Goal: Task Accomplishment & Management: Complete application form

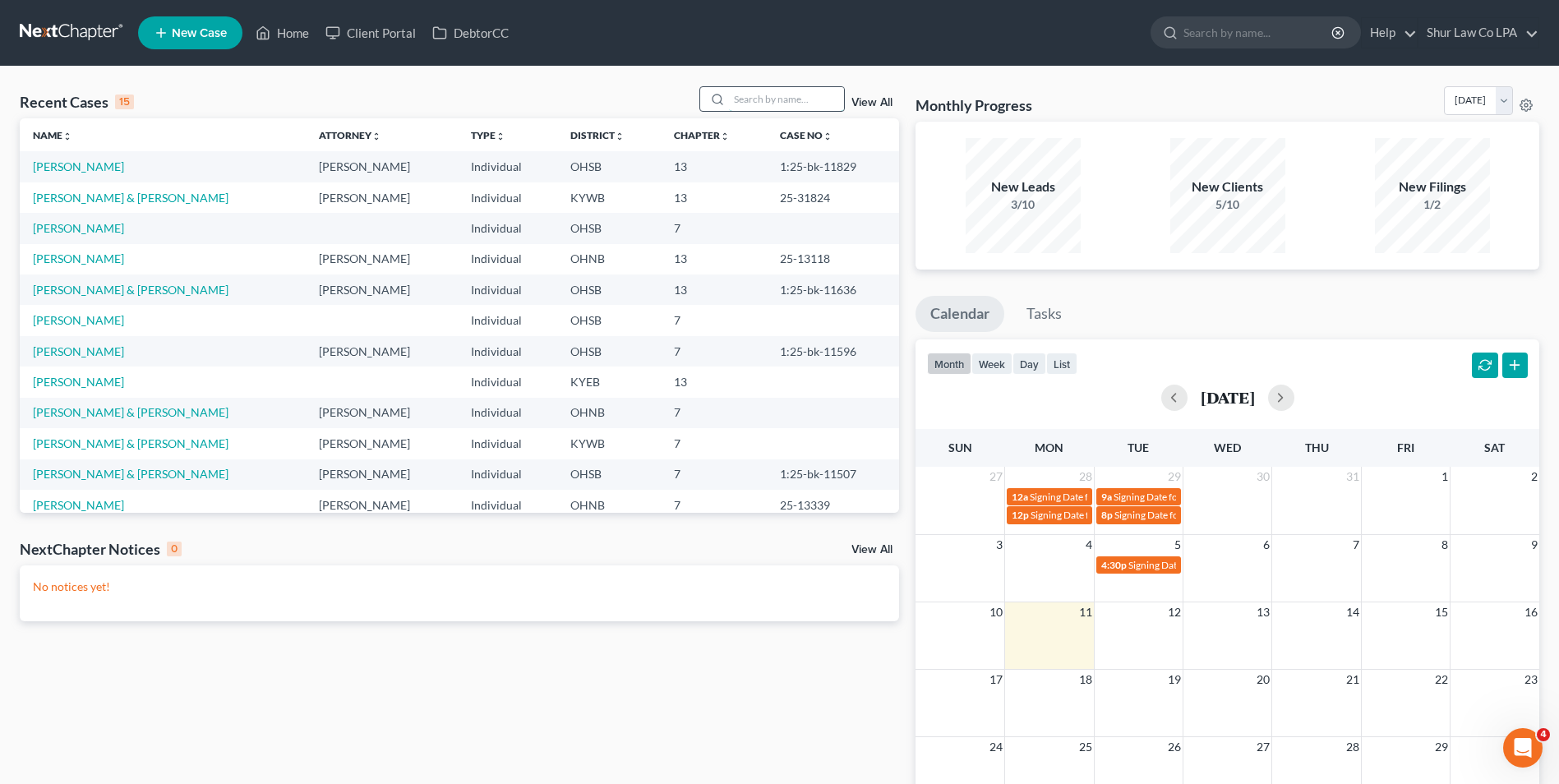
click at [754, 102] on input "search" at bounding box center [786, 99] width 115 height 24
type input "ghani"
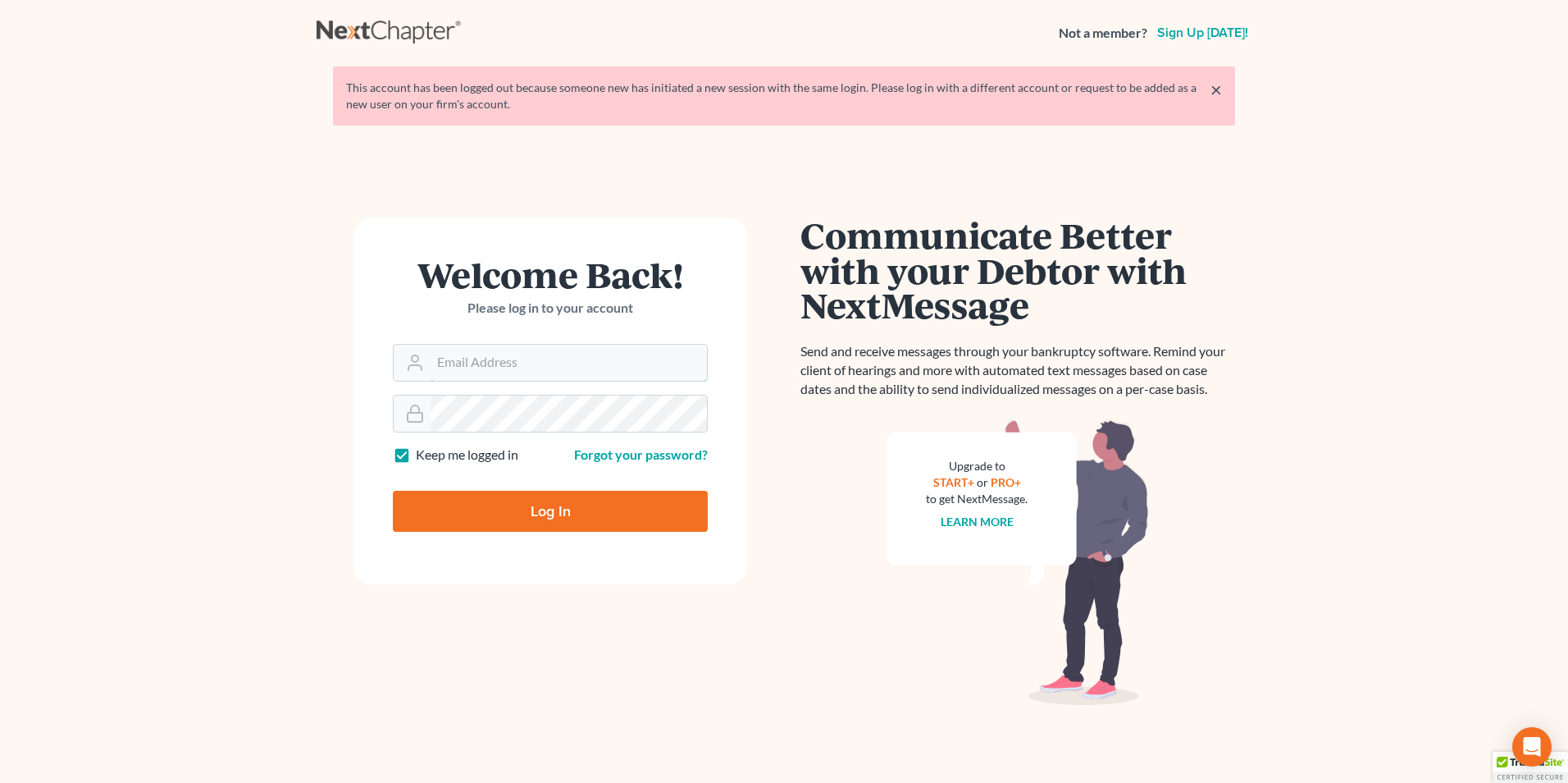
type input "[PERSON_NAME][EMAIL_ADDRESS][DOMAIN_NAME]"
click at [602, 506] on input "Log In" at bounding box center [550, 511] width 315 height 41
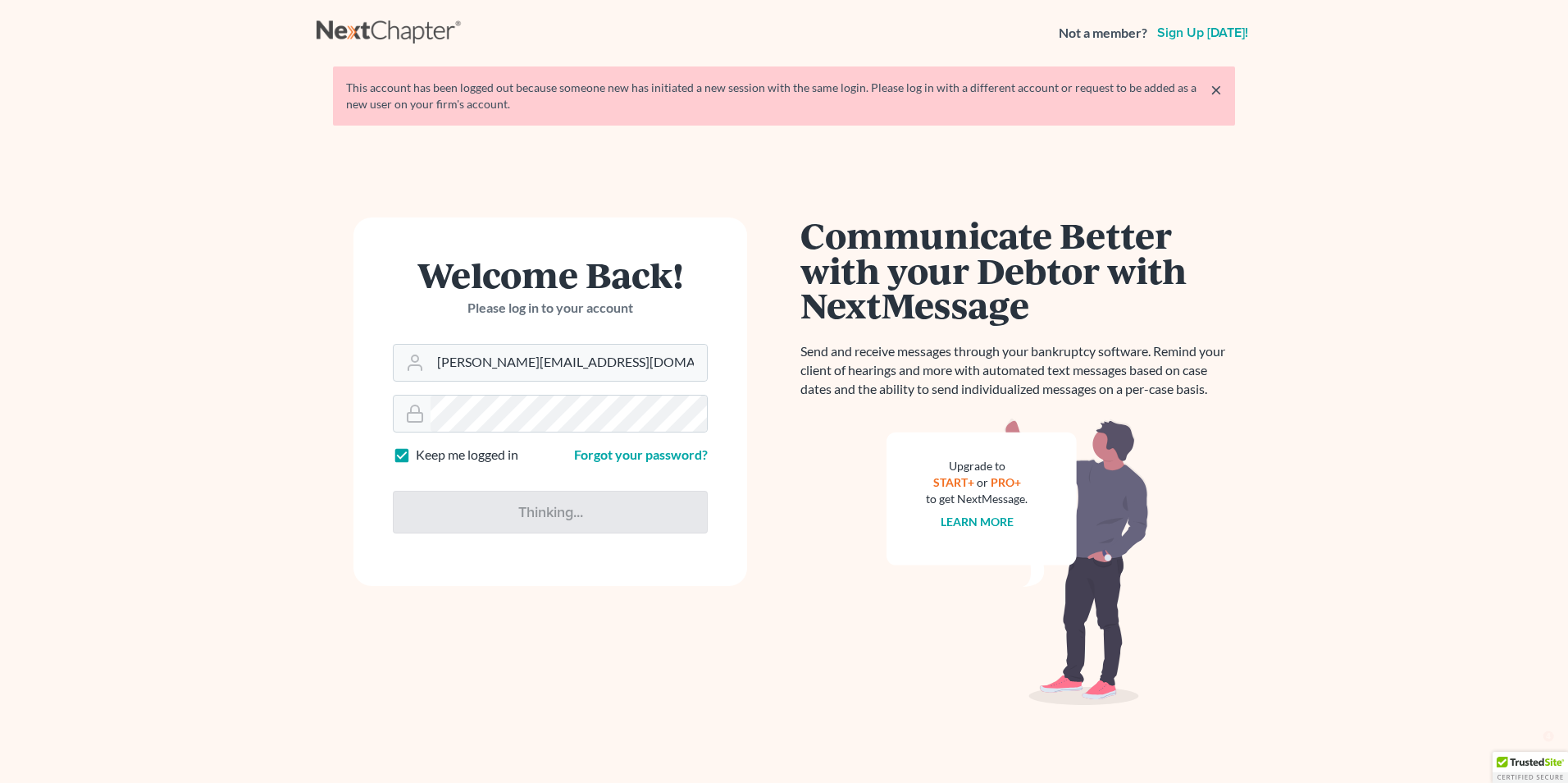
type input "Thinking..."
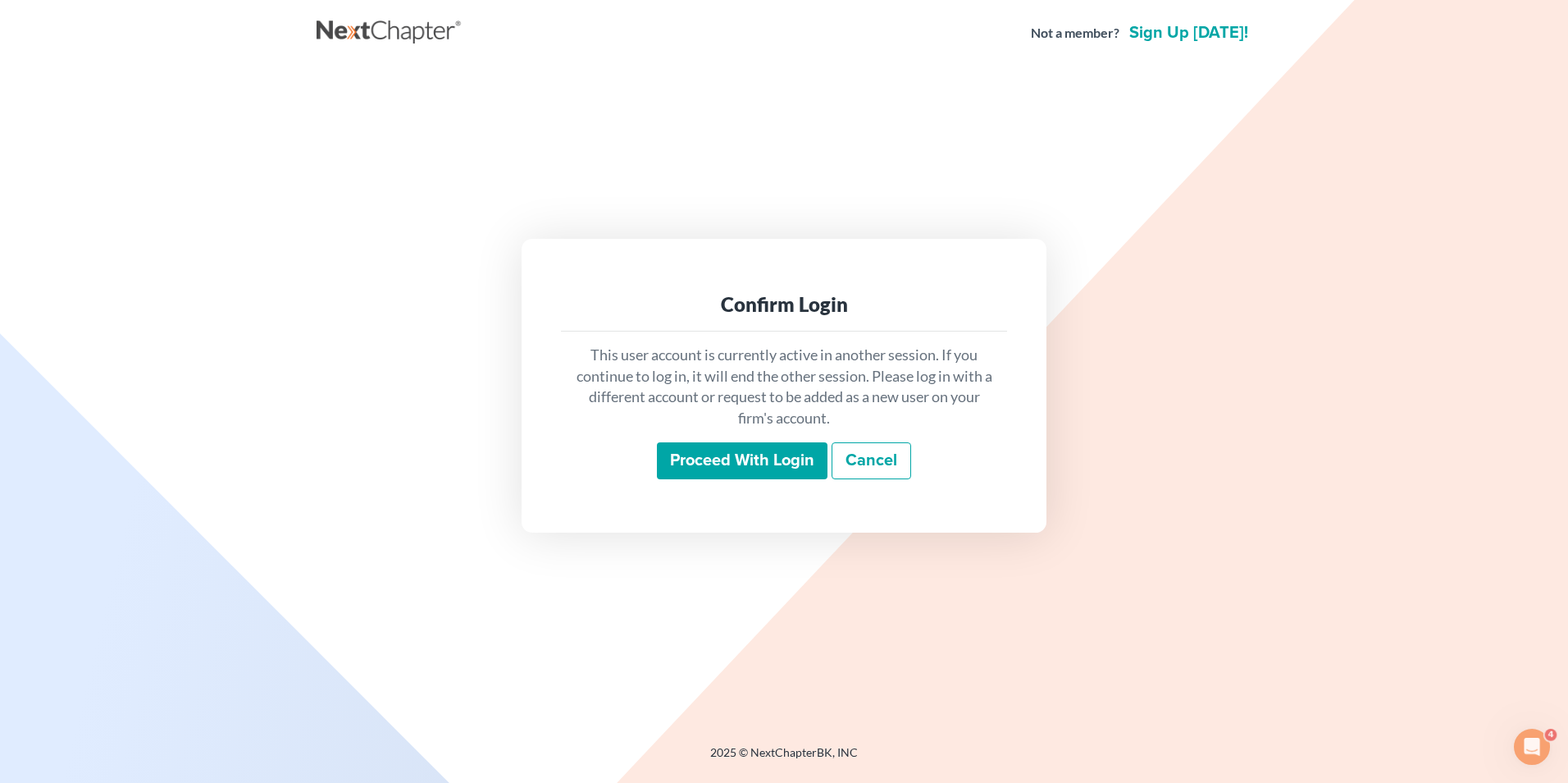
click at [731, 476] on input "Proceed with login" at bounding box center [742, 461] width 171 height 37
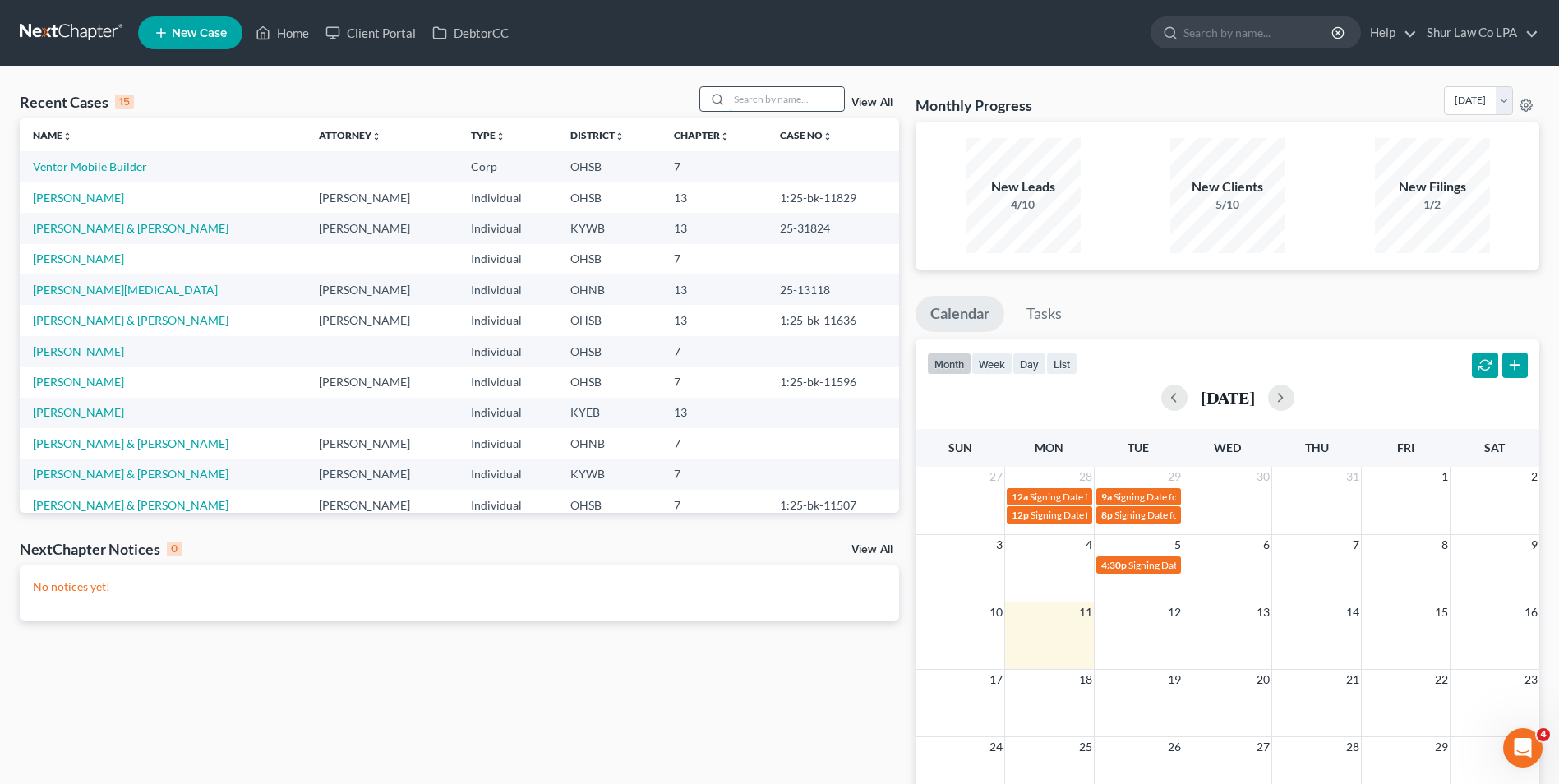
click at [739, 96] on input "search" at bounding box center [786, 99] width 115 height 24
type input "ghani"
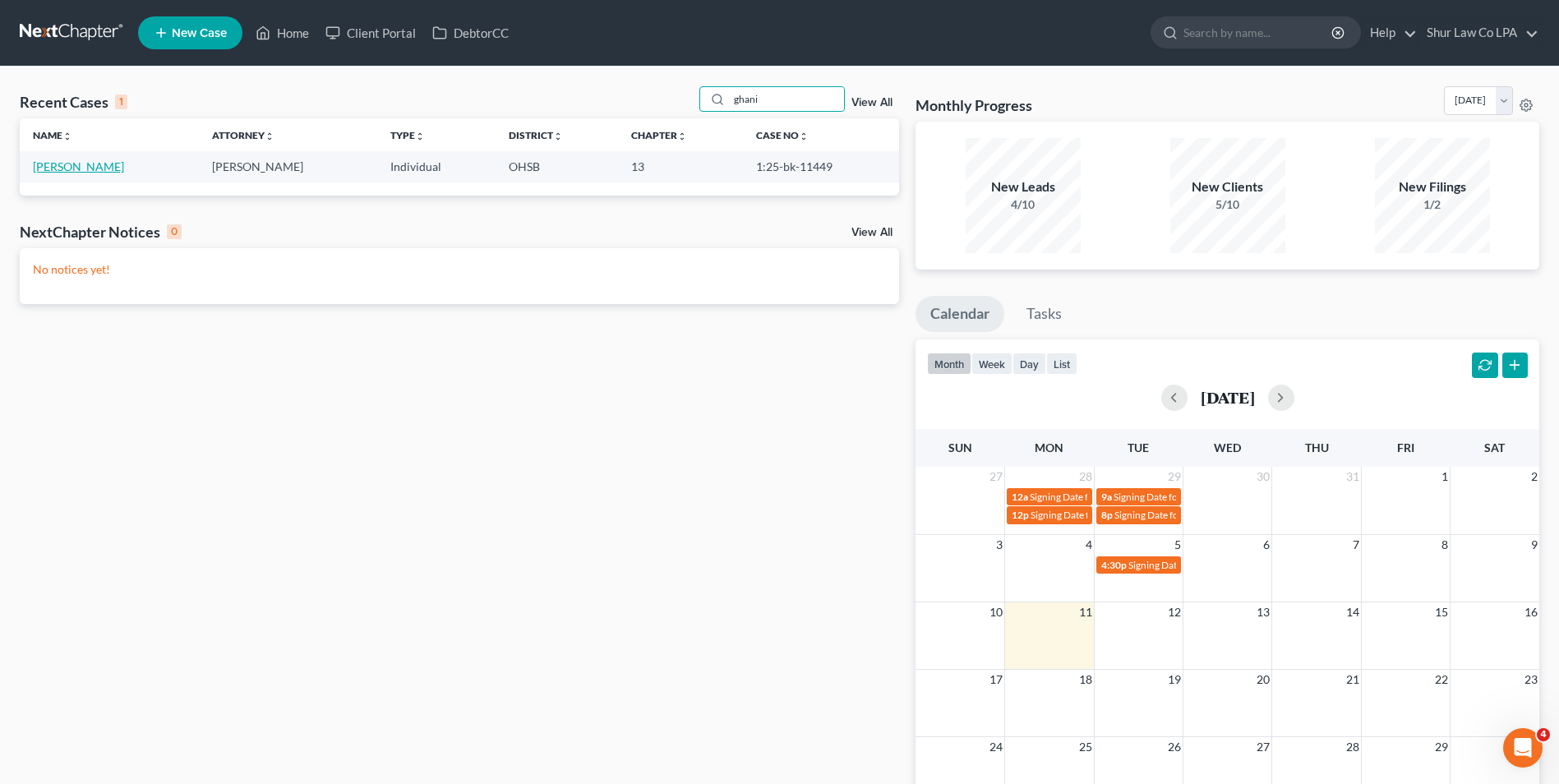
click at [76, 164] on link "[PERSON_NAME]" at bounding box center [78, 166] width 91 height 14
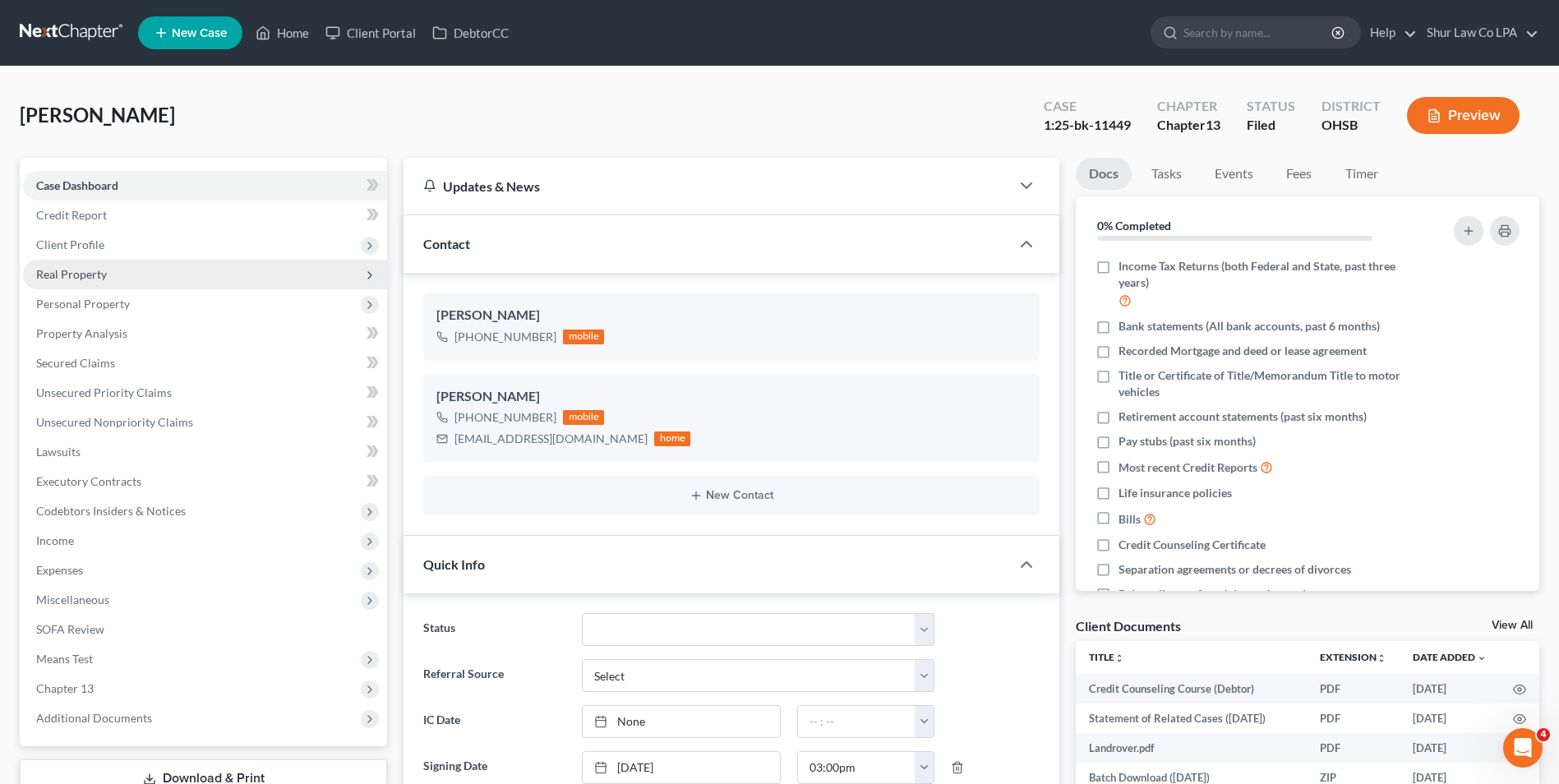
click at [66, 274] on span "Real Property" at bounding box center [71, 274] width 71 height 14
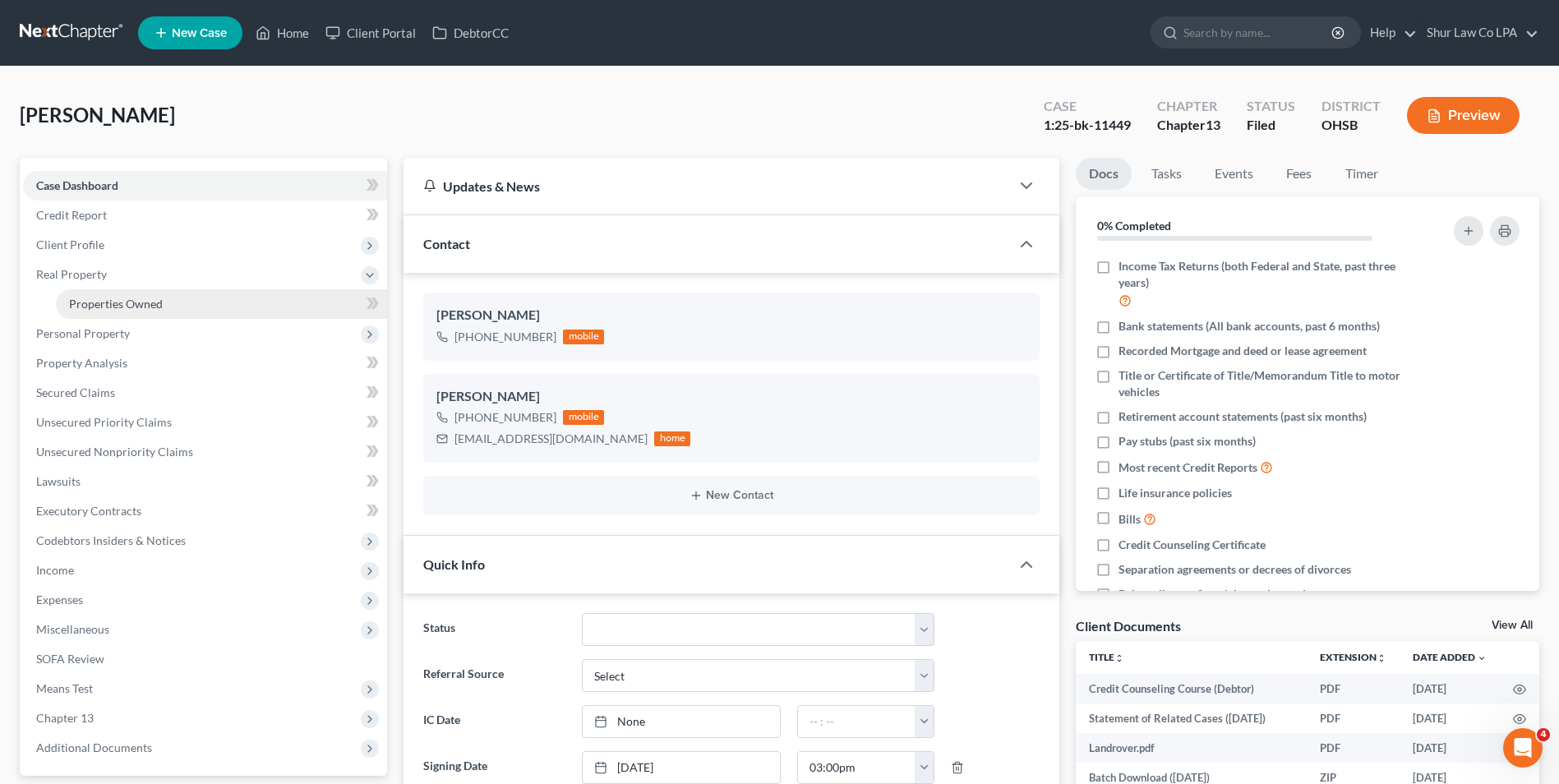
click at [72, 297] on span "Properties Owned" at bounding box center [116, 303] width 94 height 14
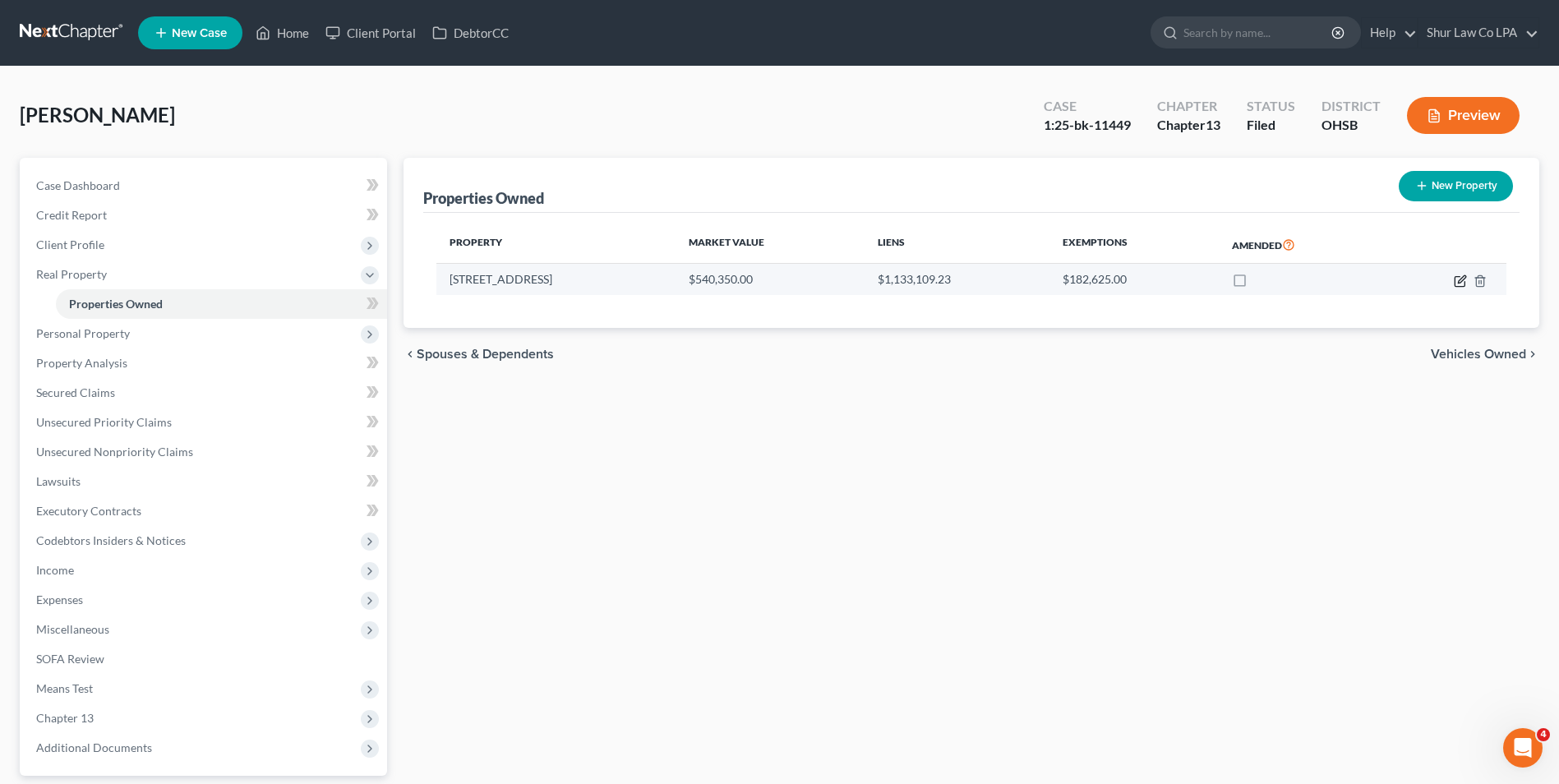
click at [1462, 277] on icon "button" at bounding box center [1461, 279] width 8 height 8
select select "36"
select select "3"
select select "0"
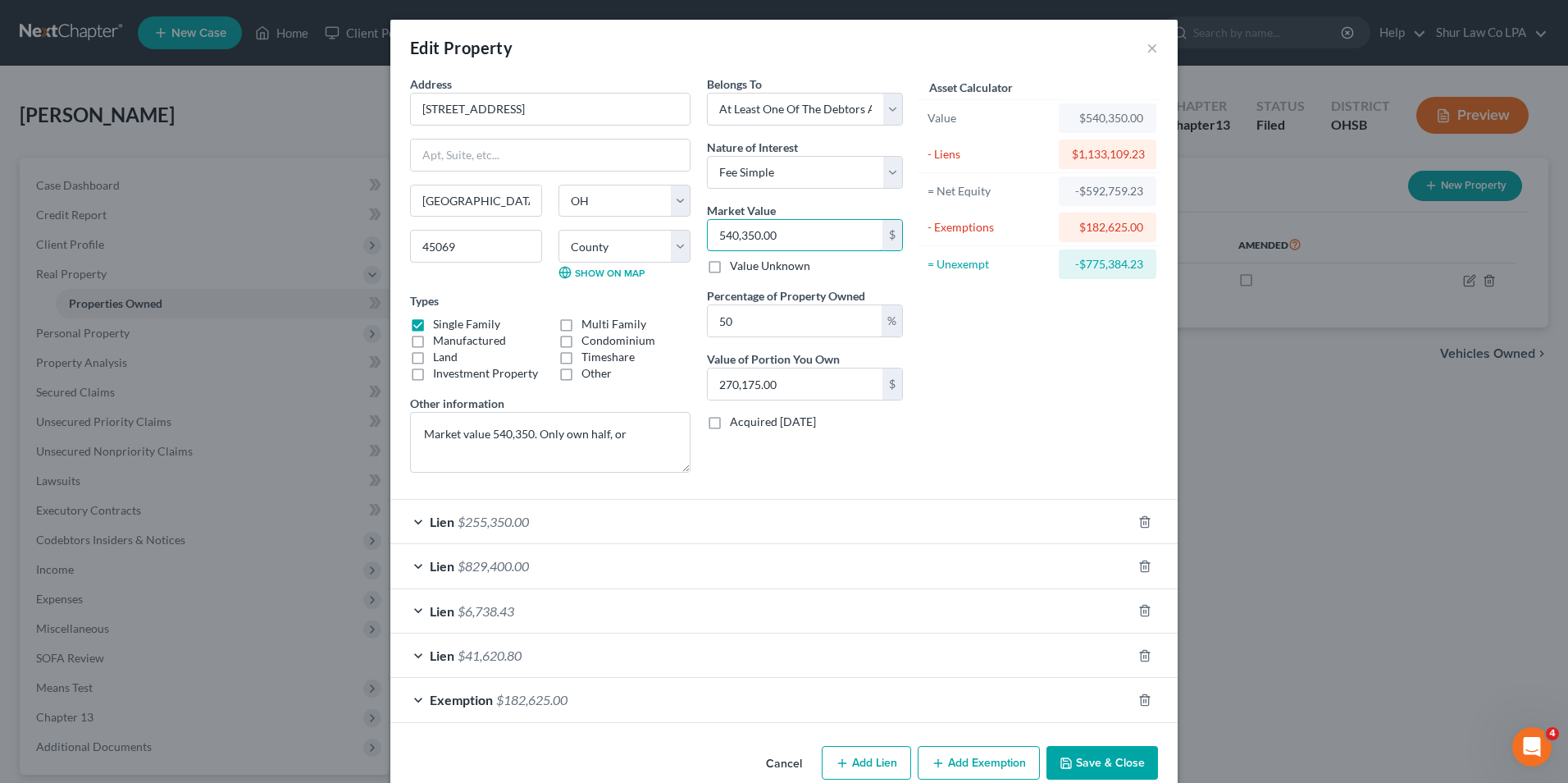
type input "5"
type input "2.50"
type input "55"
type input "27.50"
type input "559"
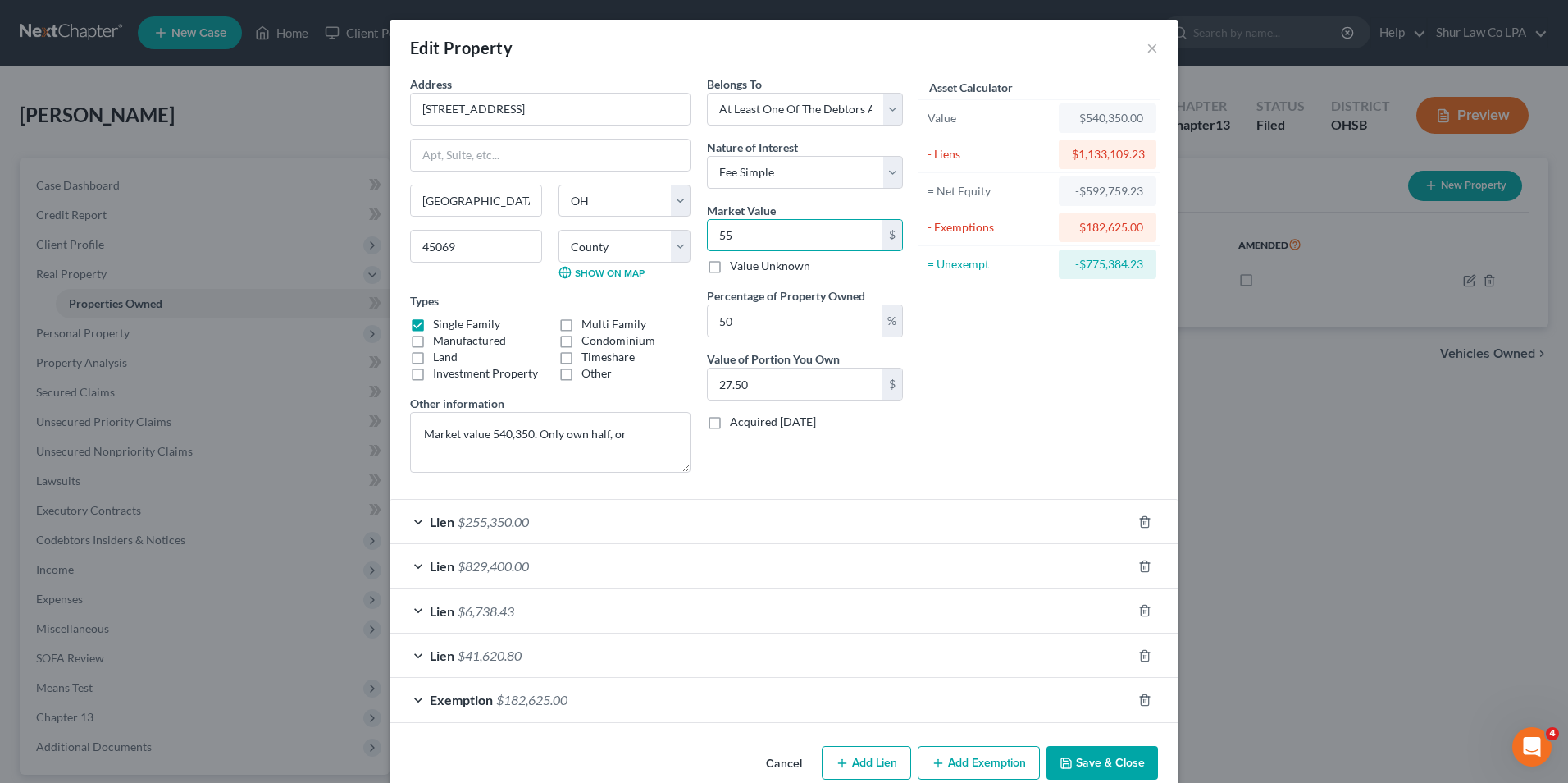
type input "279.50"
type input "5590"
type input "2,795.00"
type input "5,5900"
type input "27,950.00"
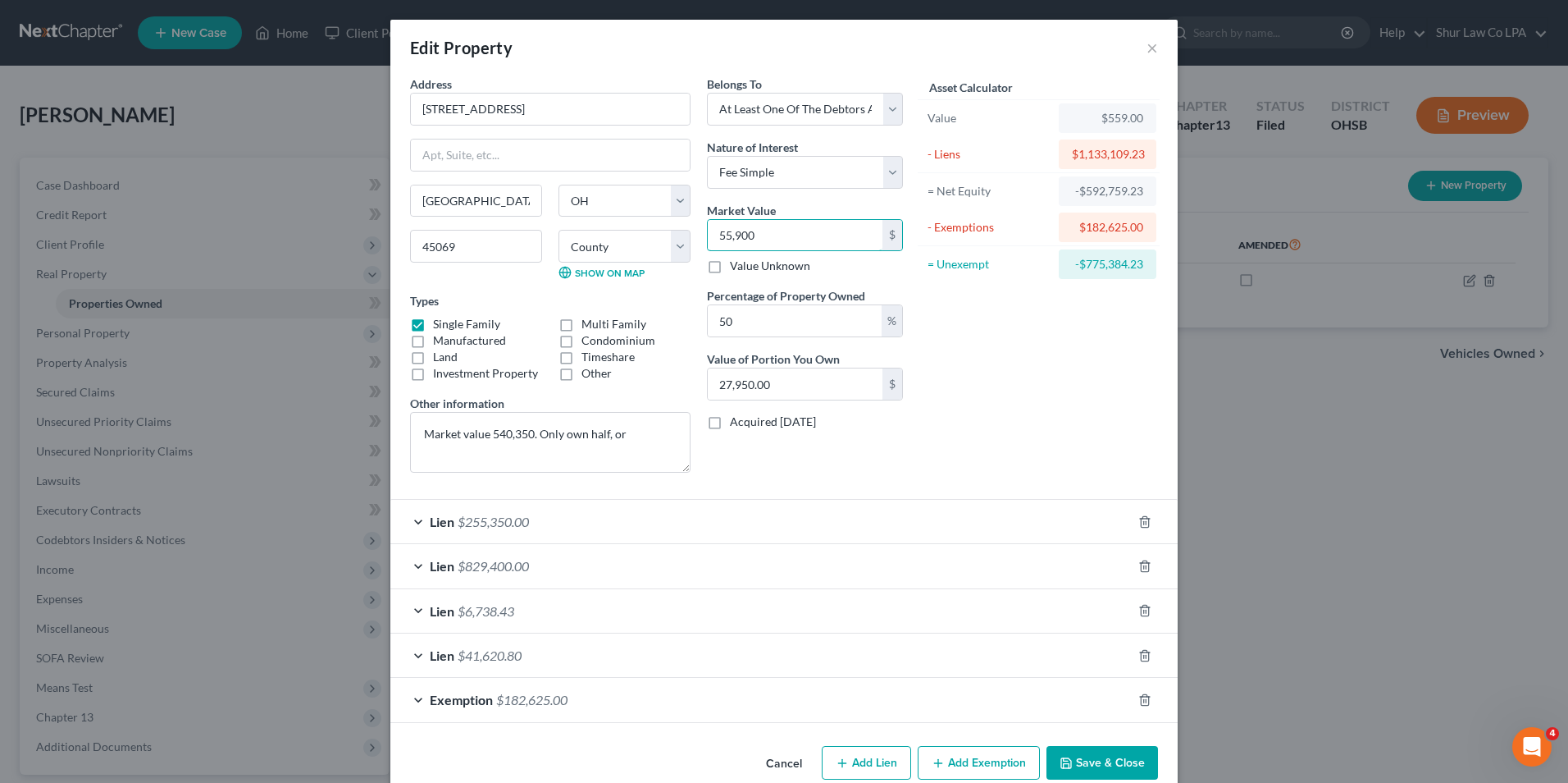
type input "55,9000"
type input "279,500.00"
type input "559,000"
click at [960, 444] on div "Asset Calculator Value $559,000.00 - Liens $1,133,109.23 = Net Equity -$1,132,5…" at bounding box center [1039, 281] width 255 height 410
click at [526, 430] on textarea "Market value 540,350. Only own half, or" at bounding box center [550, 442] width 281 height 60
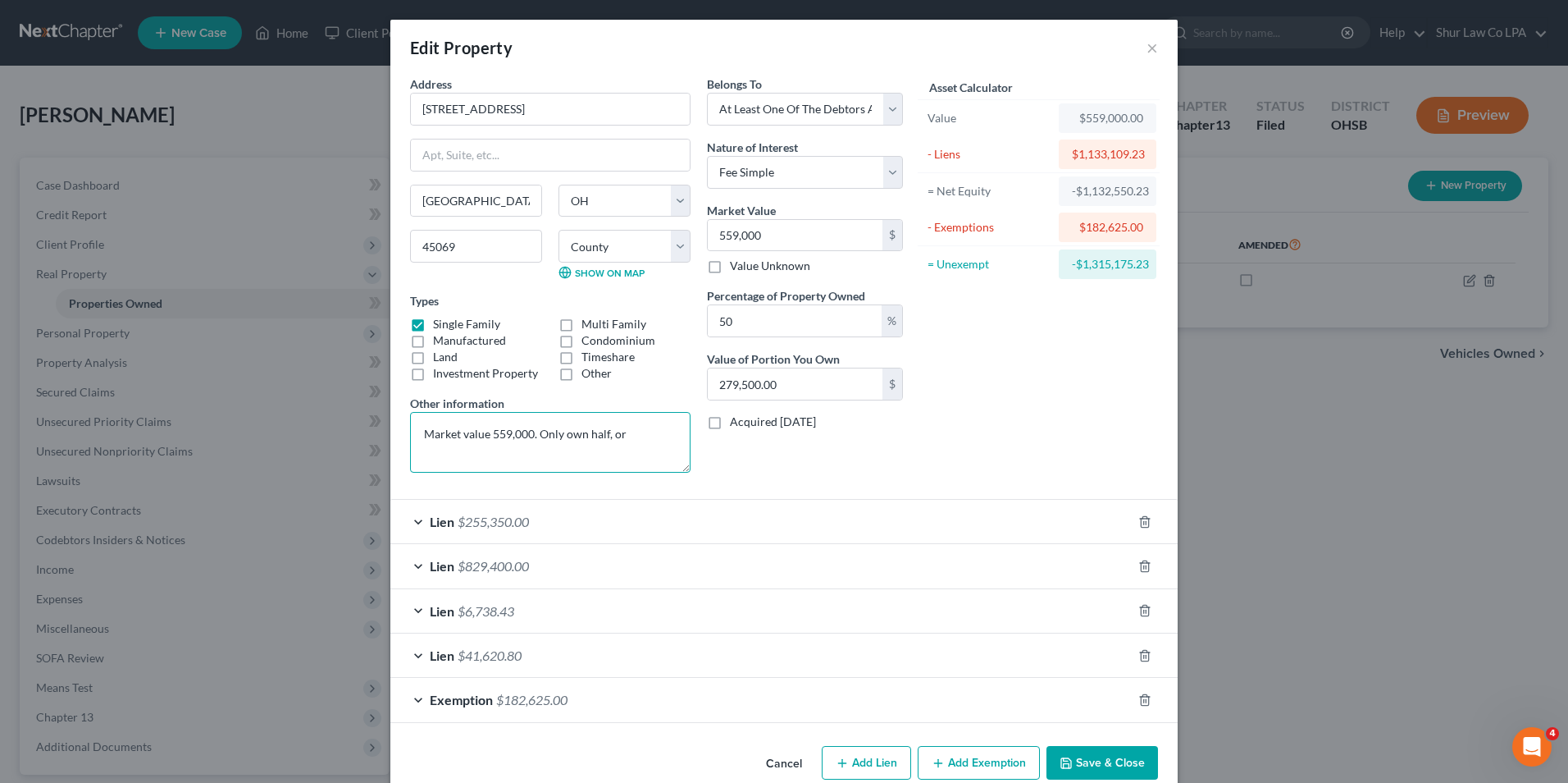
type textarea "Market value 559,000. Only own half, or"
click at [412, 517] on div "Lien $255,350.00" at bounding box center [761, 521] width 741 height 43
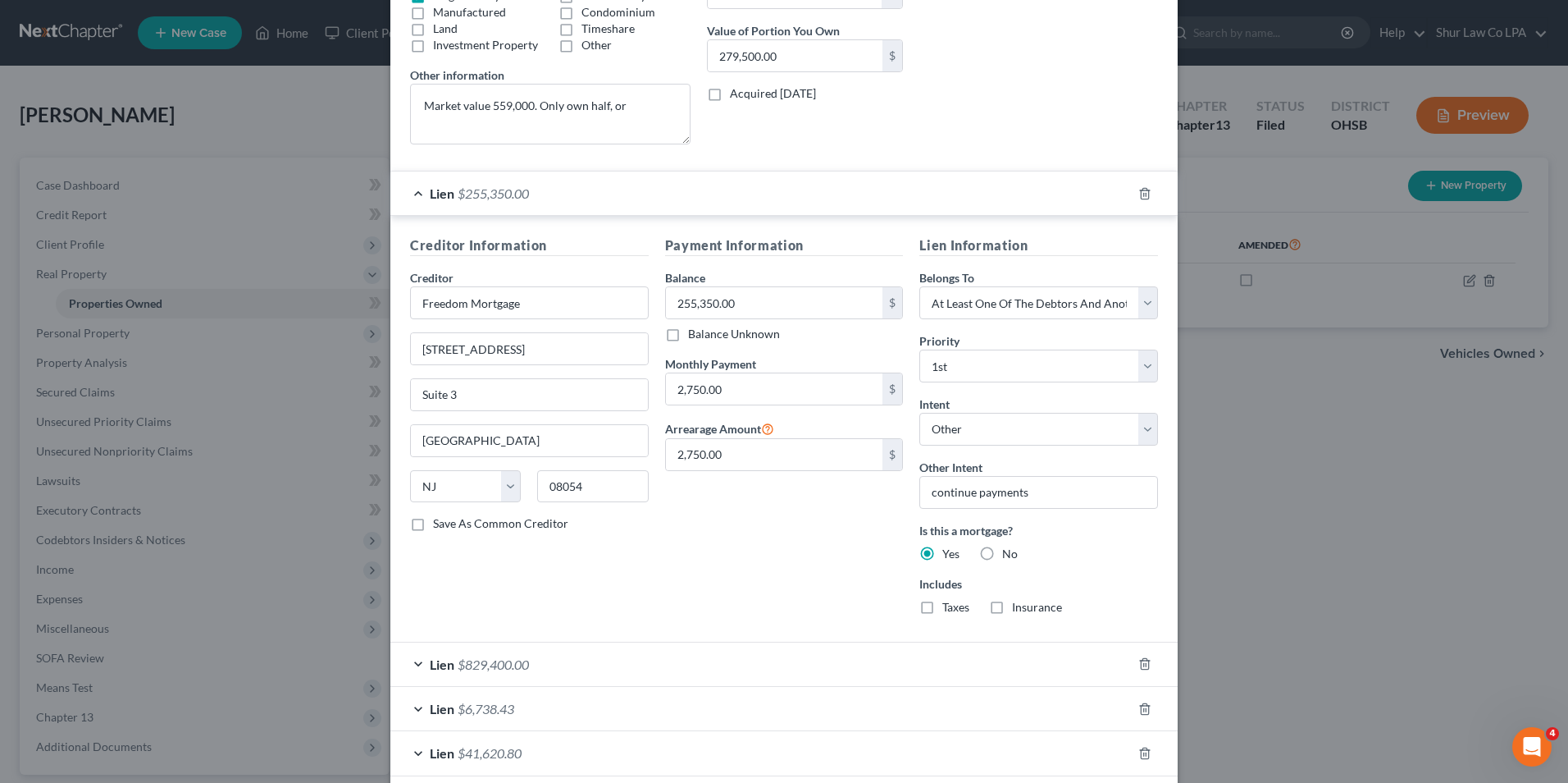
scroll to position [410, 0]
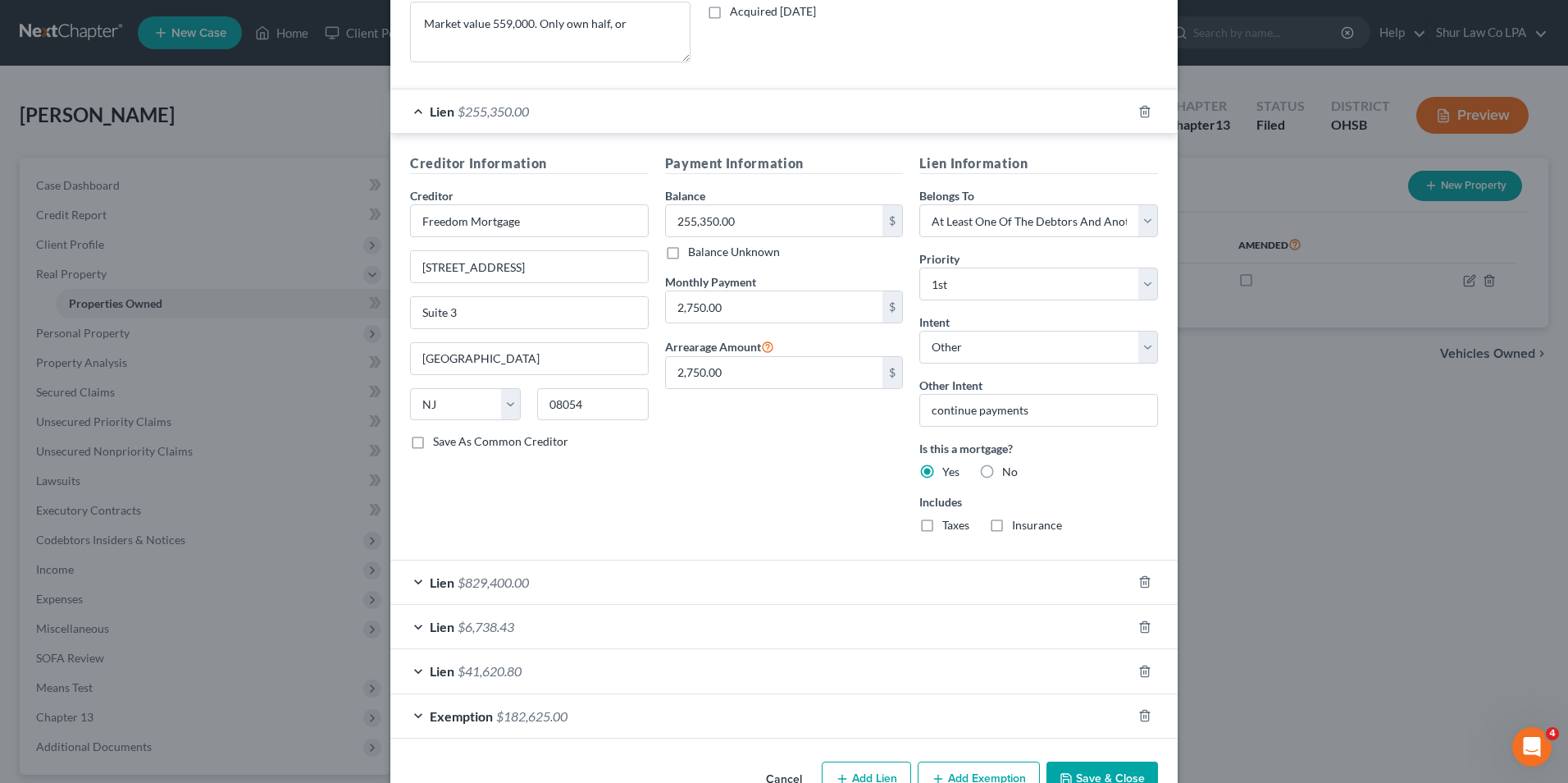
click at [415, 580] on div "Lien $829,400.00" at bounding box center [761, 581] width 741 height 43
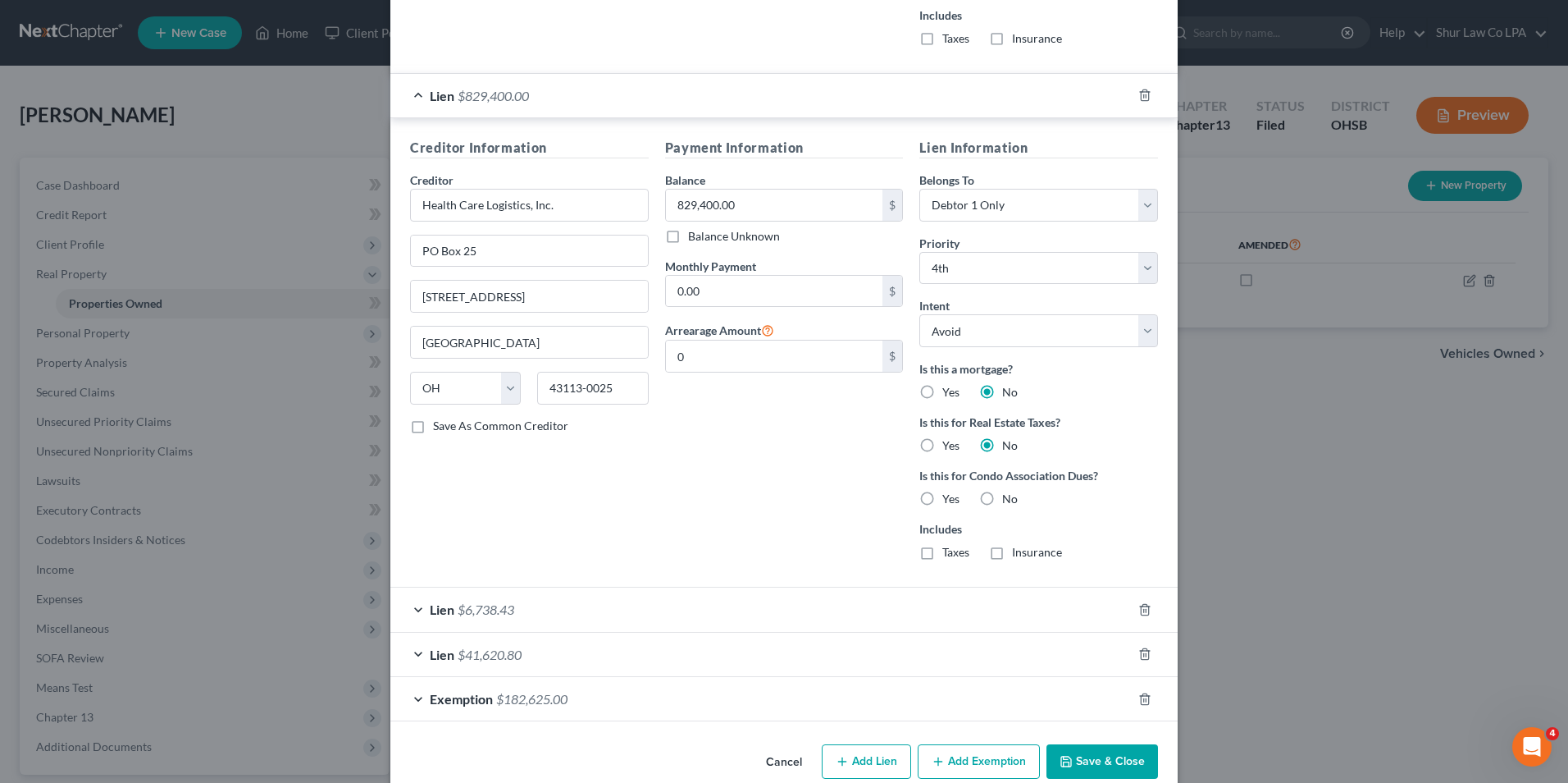
scroll to position [902, 0]
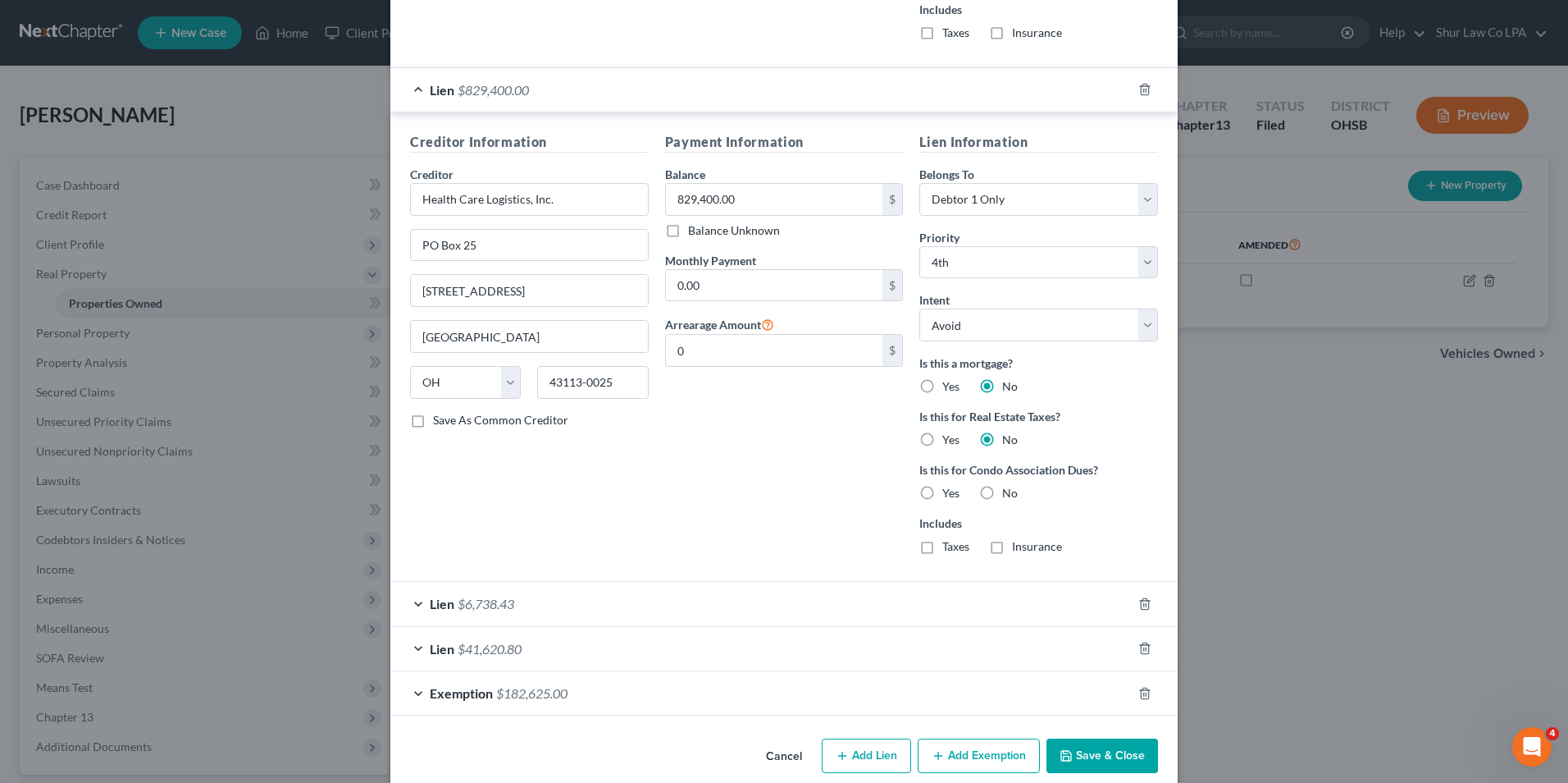
click at [413, 603] on div "Lien $6,738.43" at bounding box center [761, 603] width 741 height 43
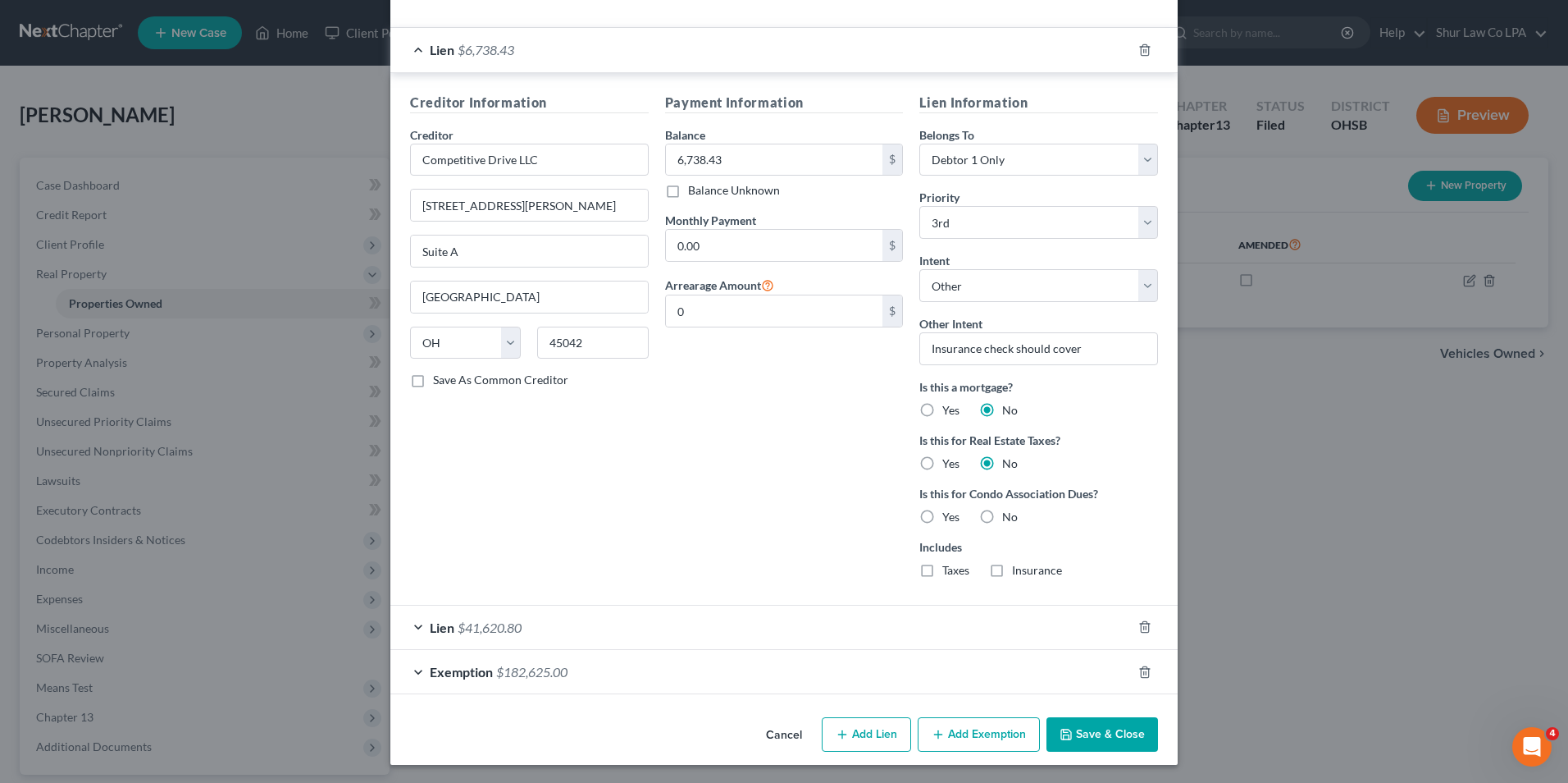
scroll to position [1458, 0]
click at [408, 620] on div "Lien $41,620.80" at bounding box center [761, 625] width 741 height 43
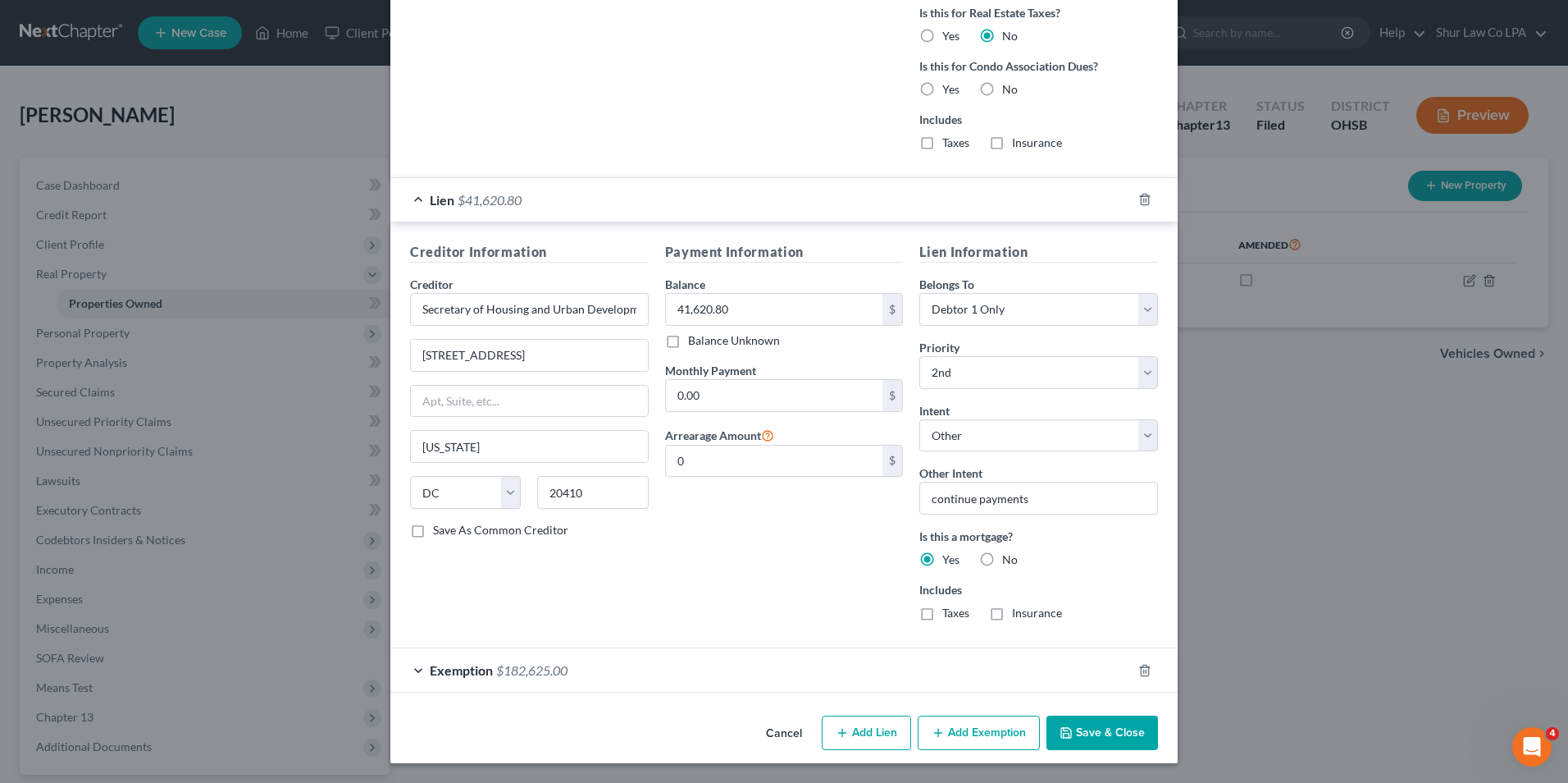
scroll to position [1637, 0]
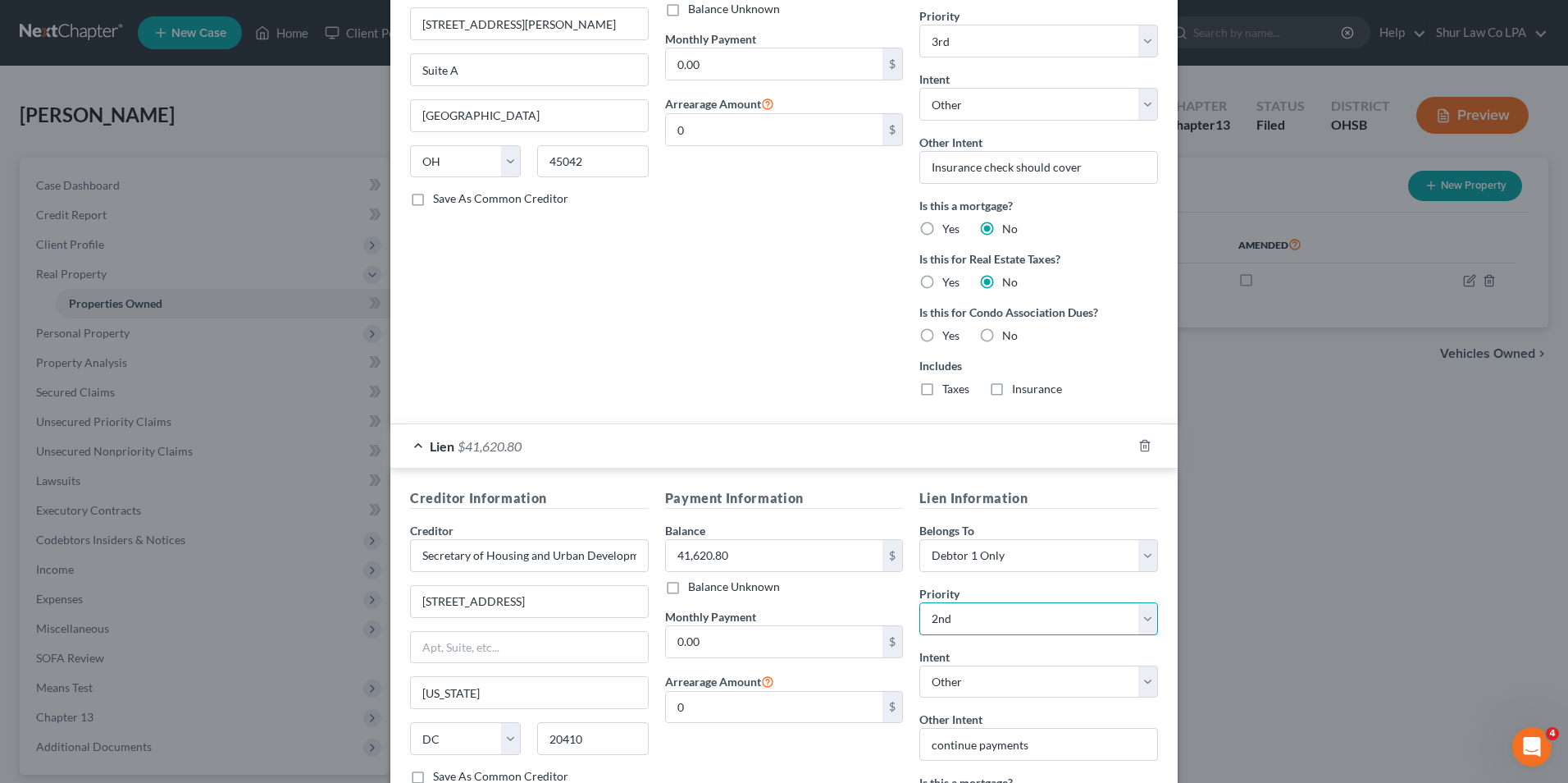
click at [989, 625] on select "Select 2nd 5th 6th 7th 8th 9th 10th 11th 12th 13th 14th 15th 16th 17th 18th 19t…" at bounding box center [1039, 619] width 239 height 33
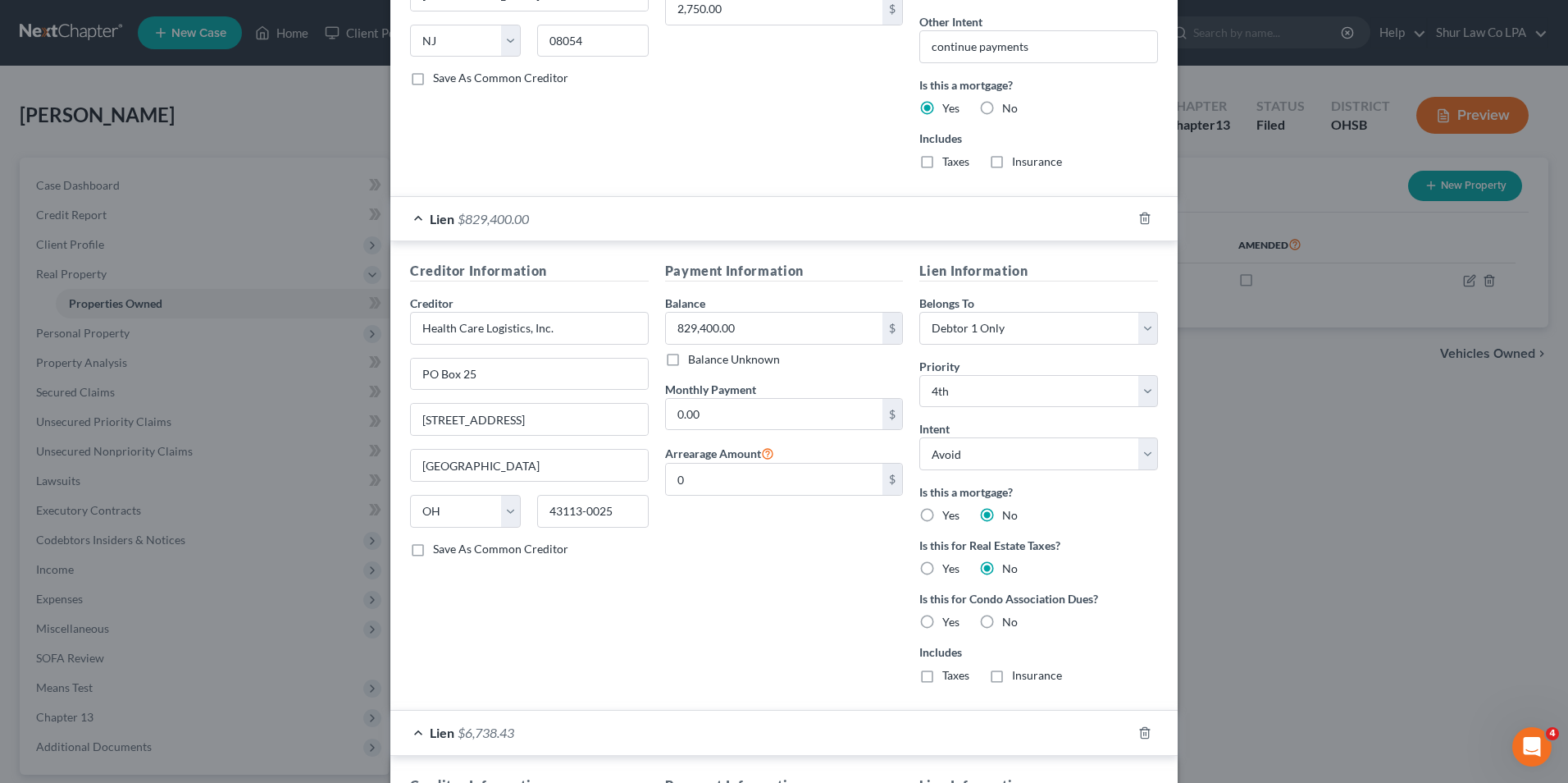
scroll to position [735, 0]
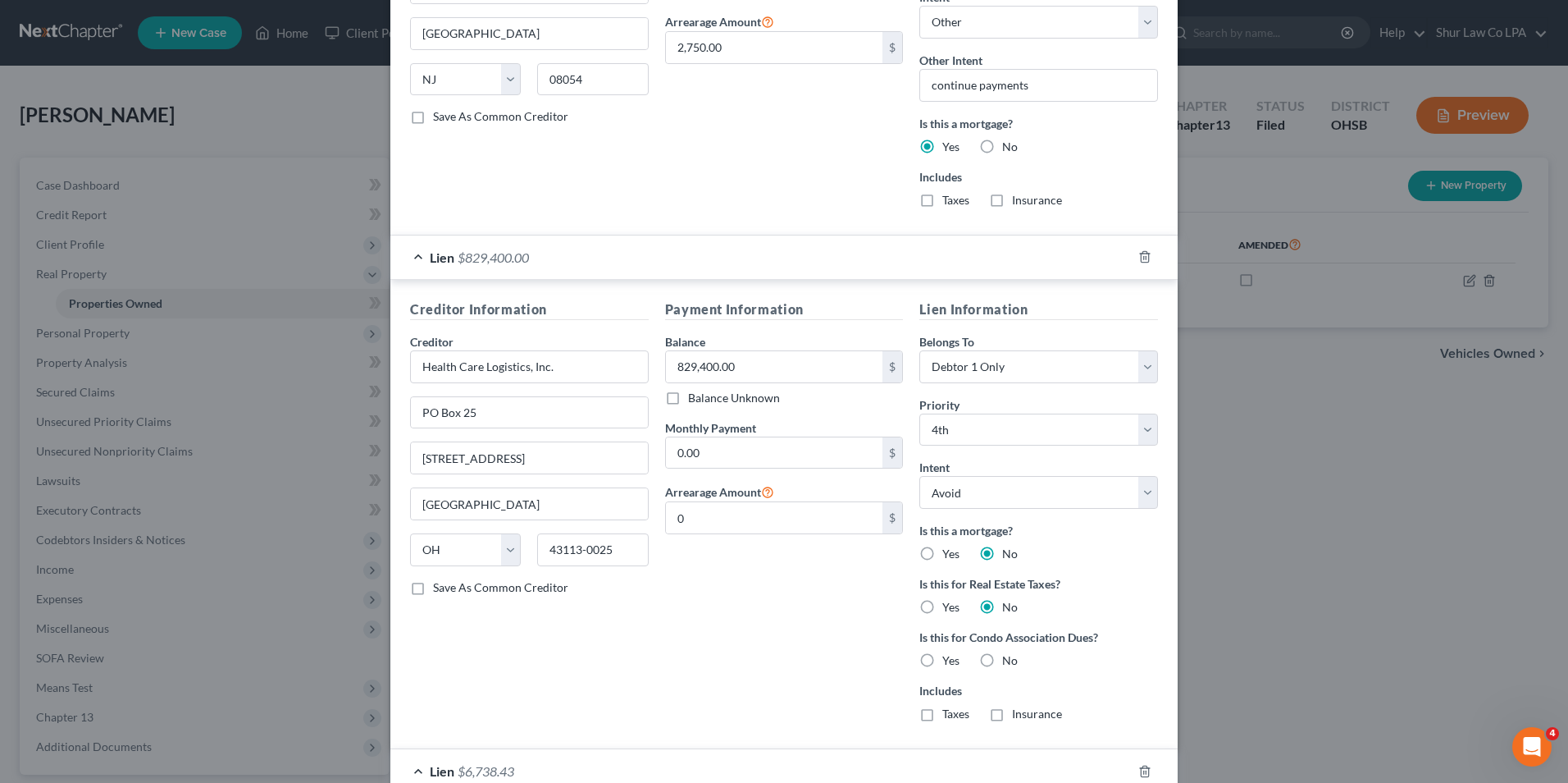
click at [732, 633] on div "Payment Information Balance 829,400.00 $ Balance Unknown Balance Undetermined 8…" at bounding box center [784, 517] width 255 height 436
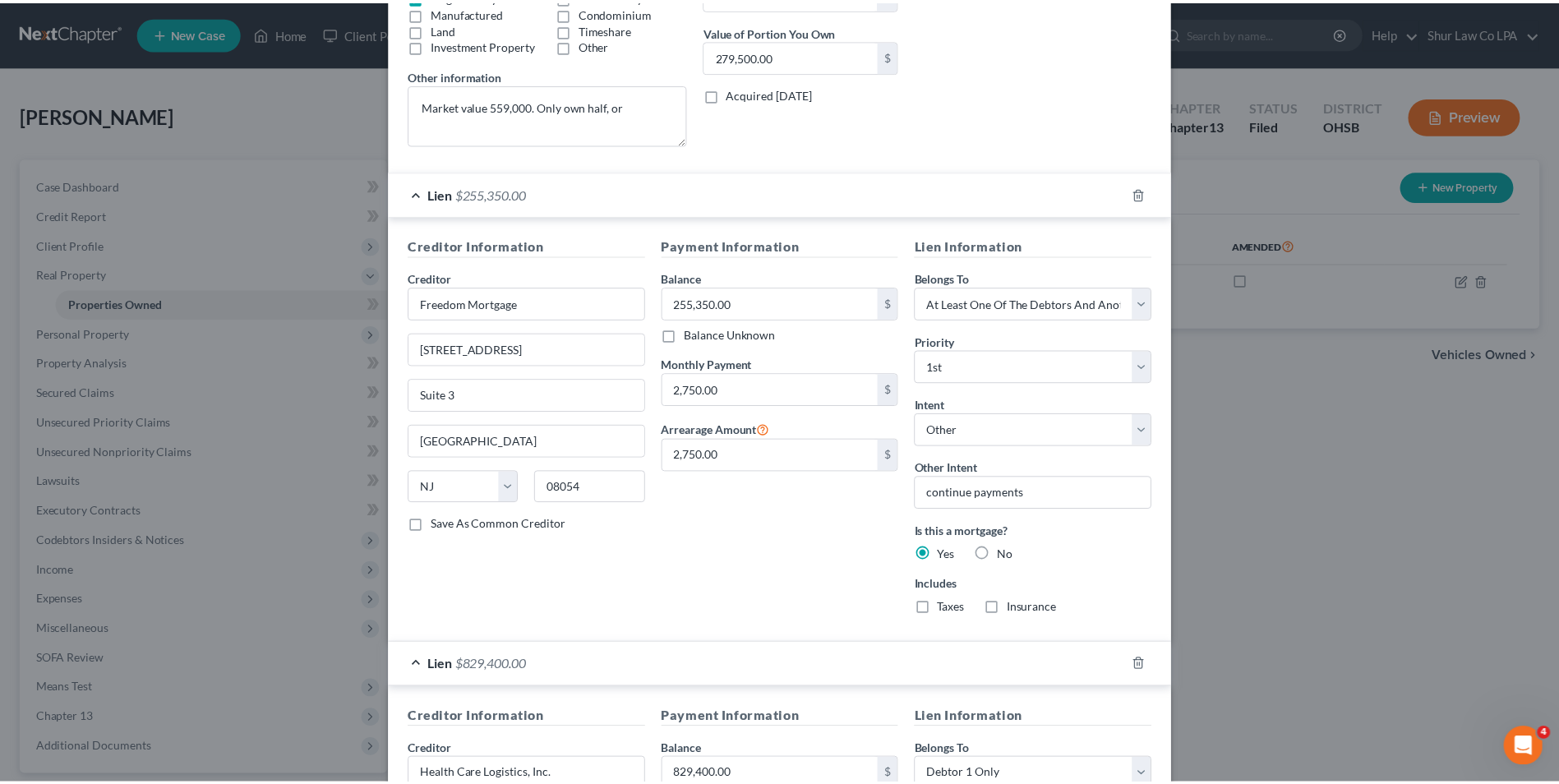
scroll to position [0, 0]
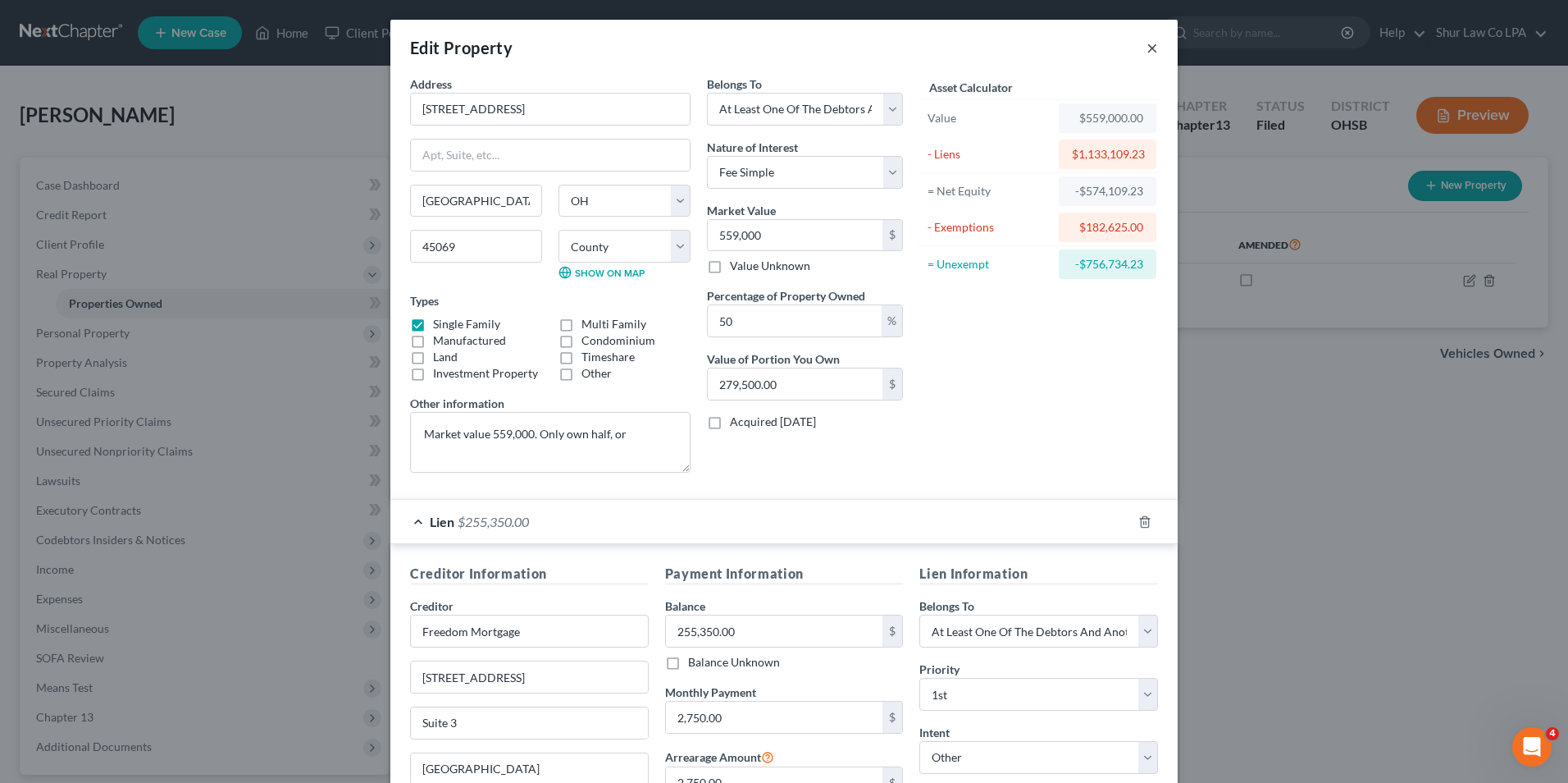
click at [1149, 47] on button "×" at bounding box center [1152, 47] width 11 height 20
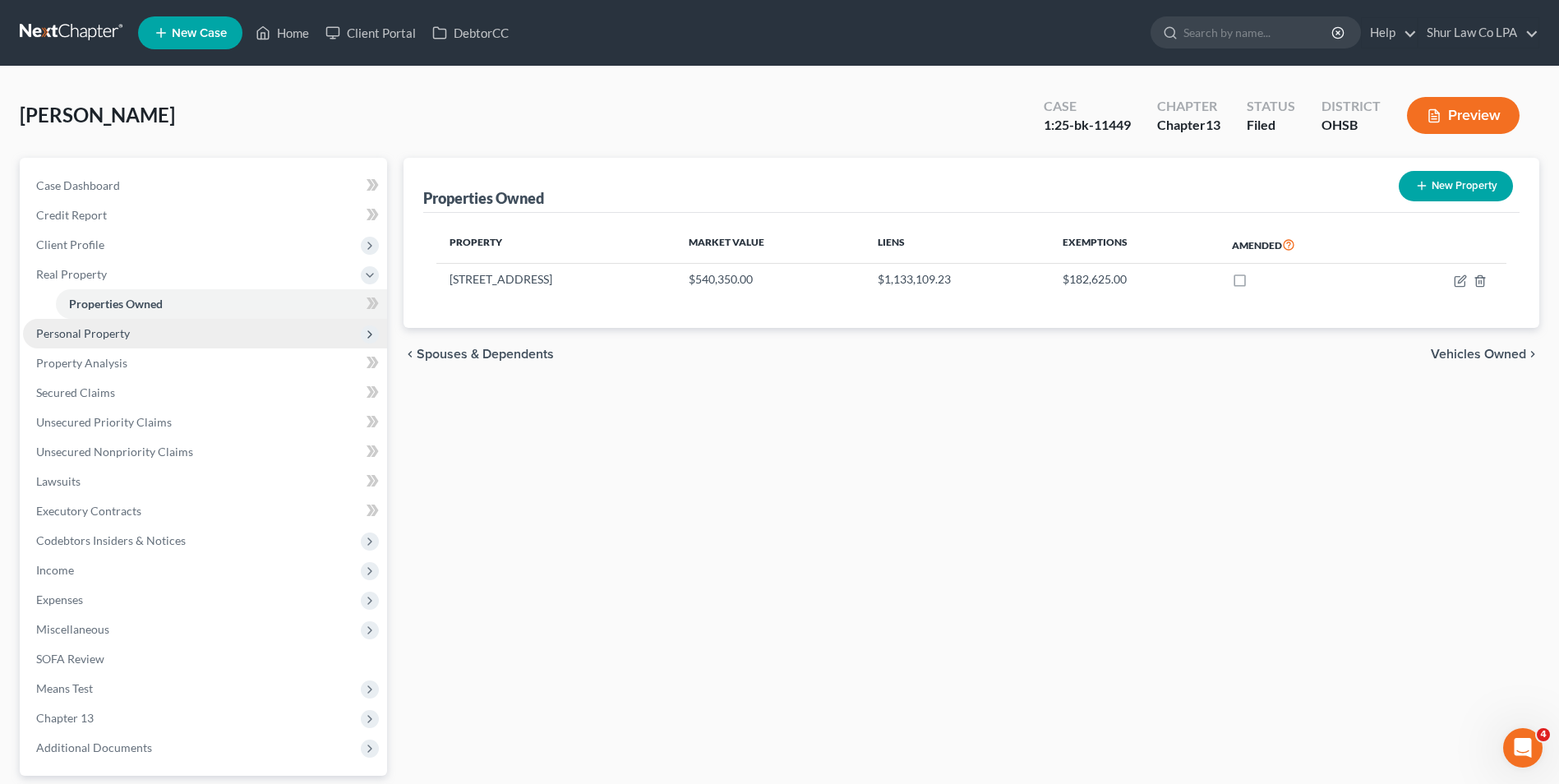
click at [112, 339] on span "Personal Property" at bounding box center [83, 333] width 94 height 14
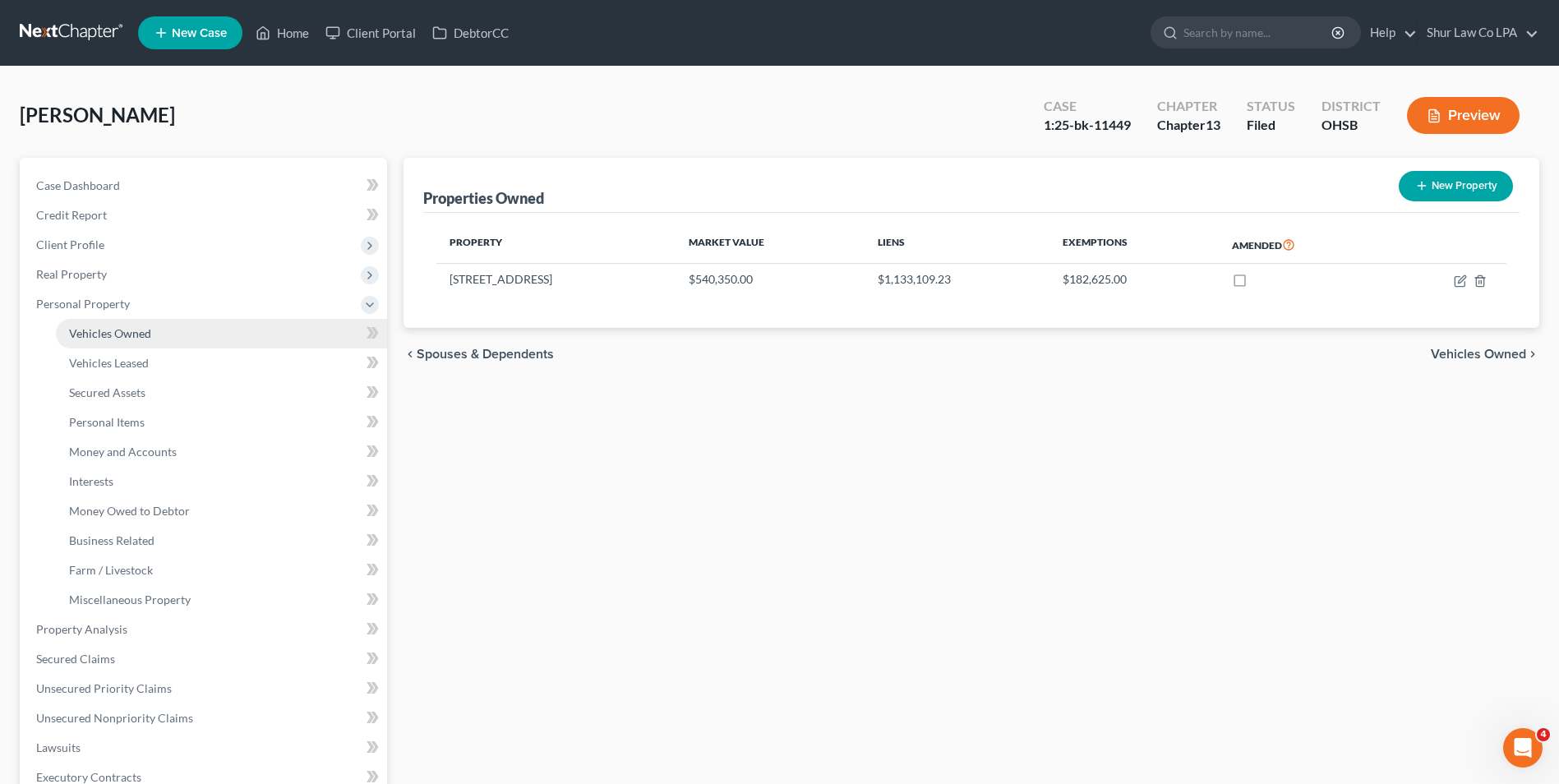
click at [114, 338] on span "Vehicles Owned" at bounding box center [110, 333] width 82 height 14
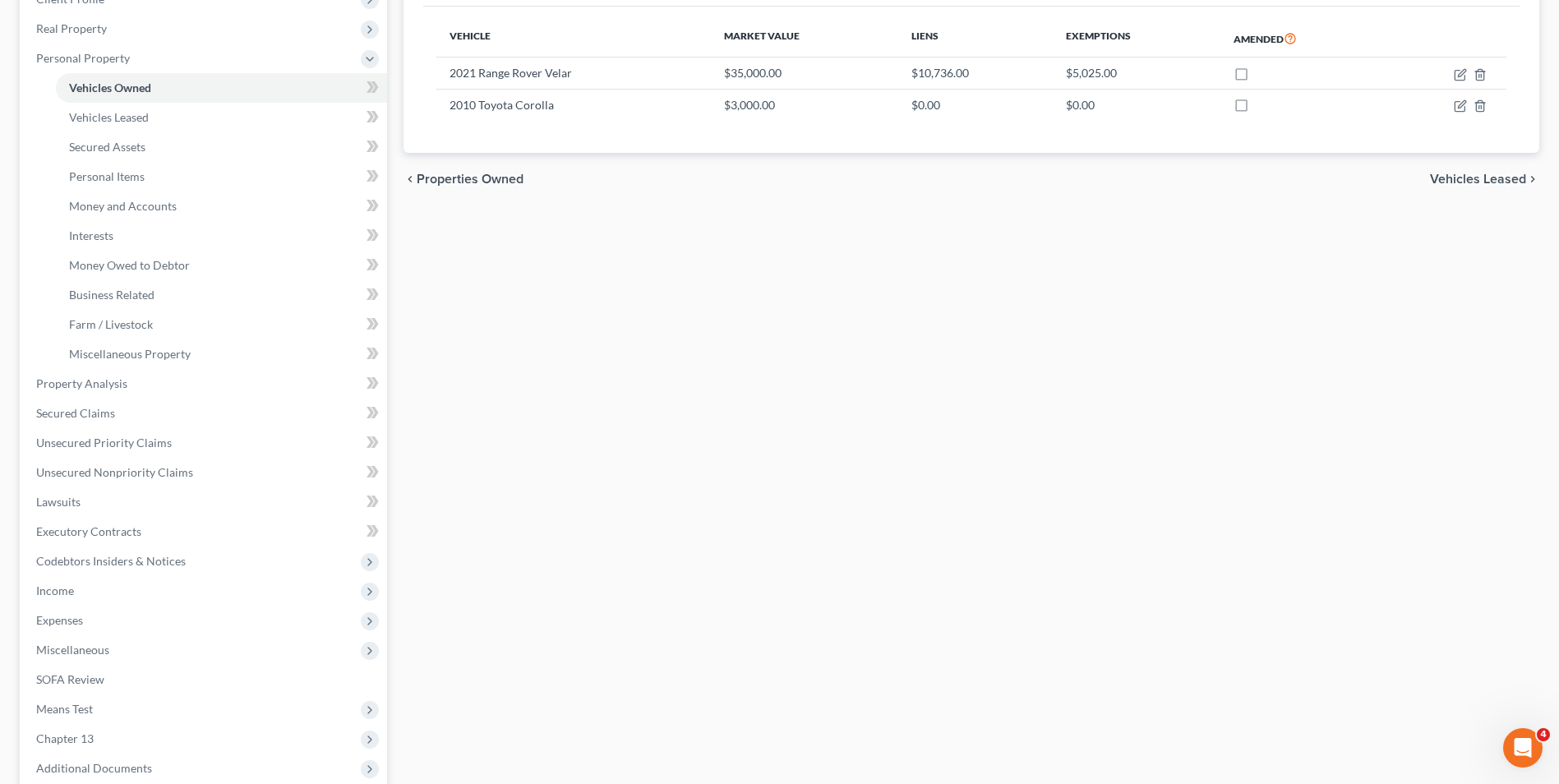
scroll to position [246, 0]
click at [101, 620] on span "Expenses" at bounding box center [205, 619] width 364 height 30
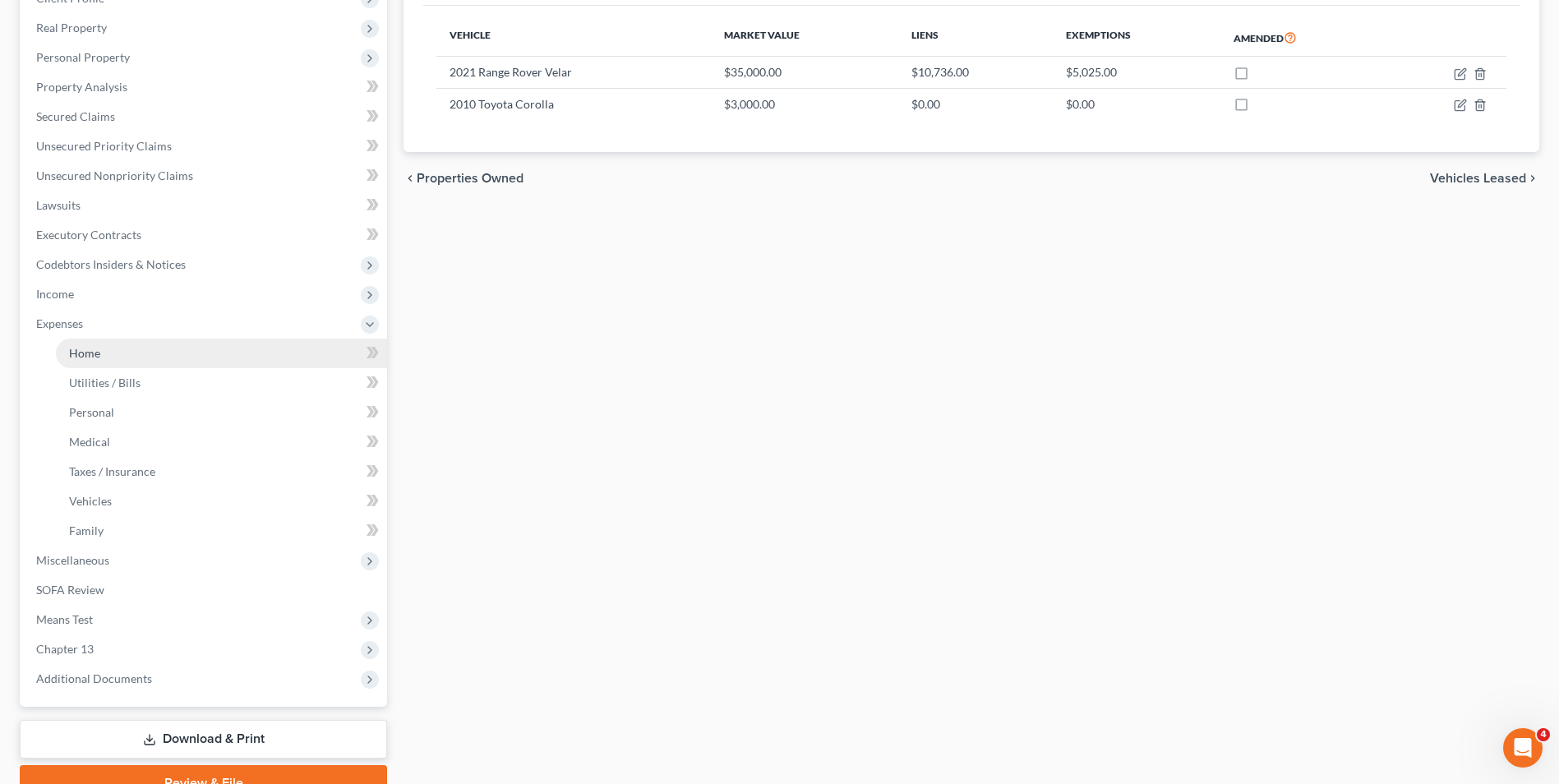
click at [101, 349] on link "Home" at bounding box center [222, 353] width 331 height 30
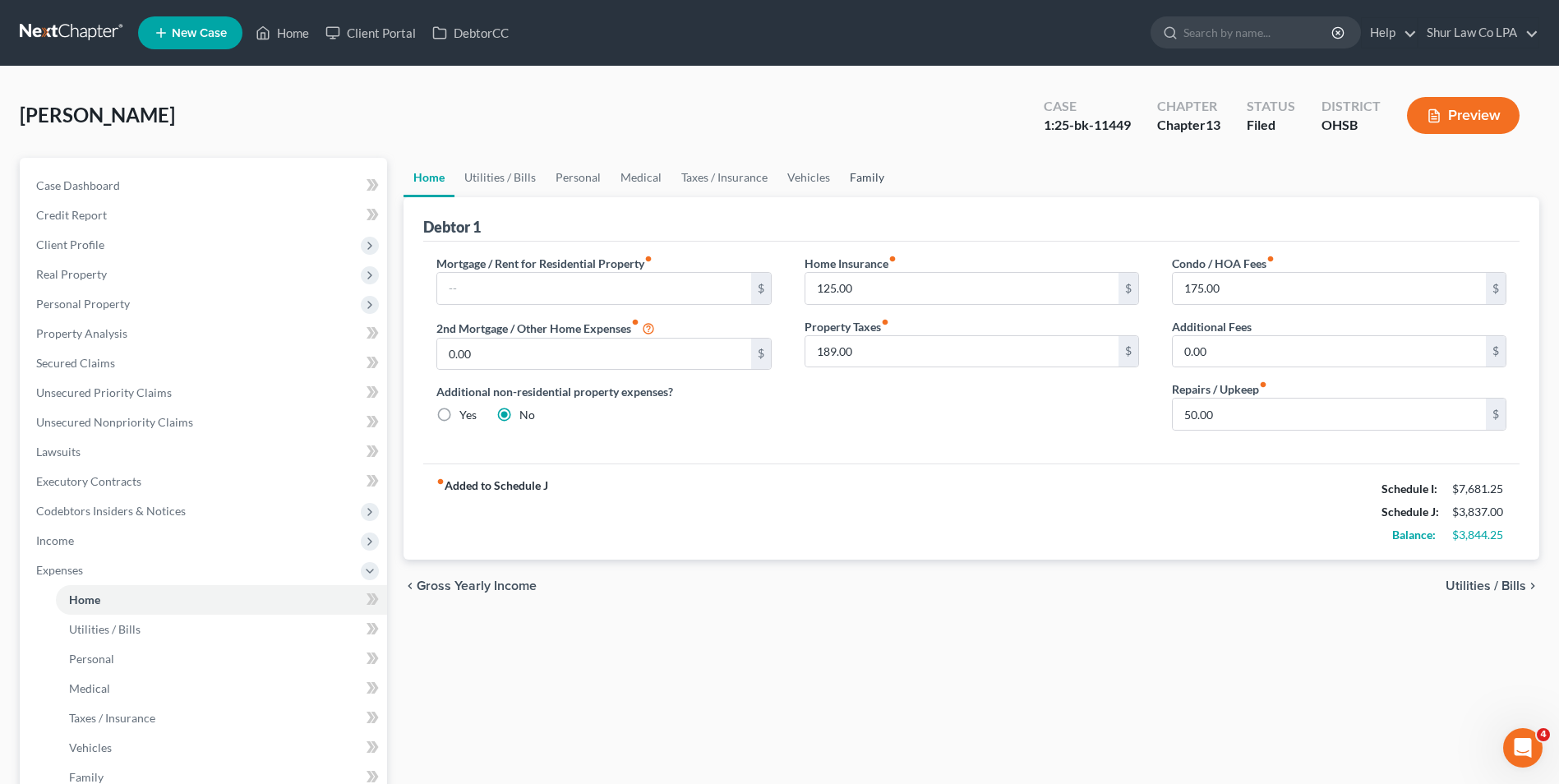
click at [859, 177] on link "Family" at bounding box center [867, 177] width 55 height 39
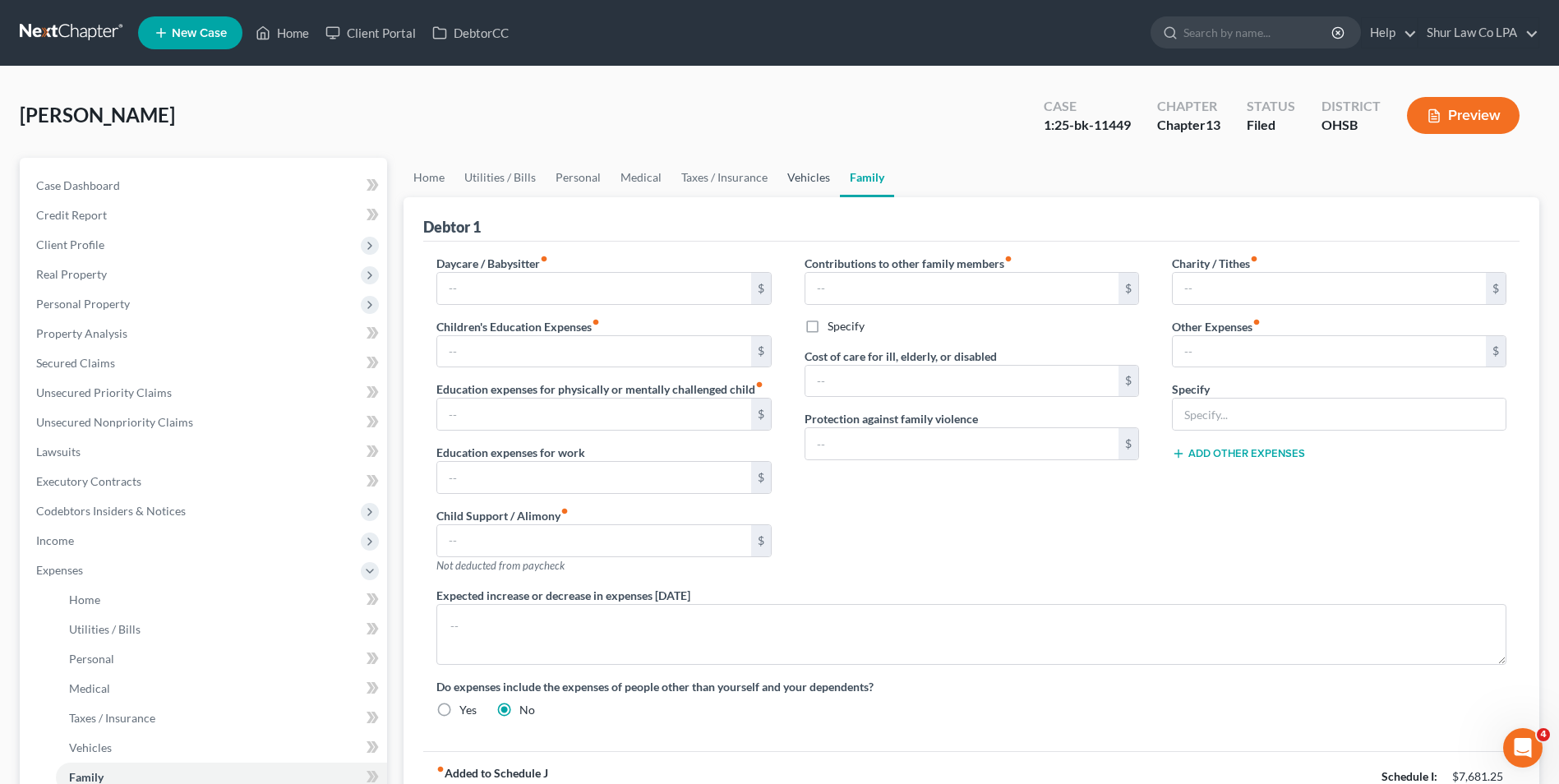
click at [788, 176] on link "Vehicles" at bounding box center [808, 177] width 62 height 39
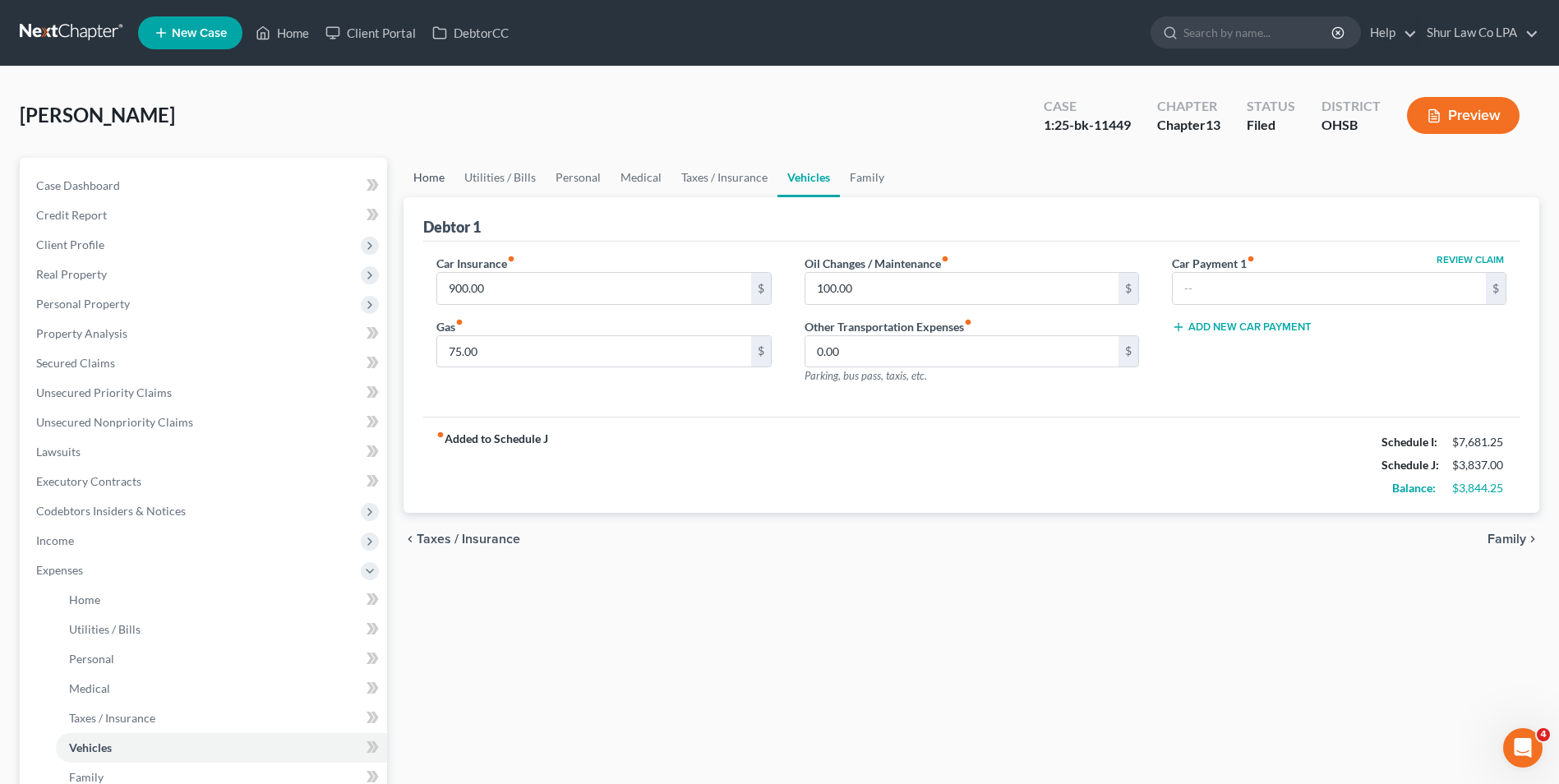
click at [444, 176] on link "Home" at bounding box center [429, 177] width 51 height 39
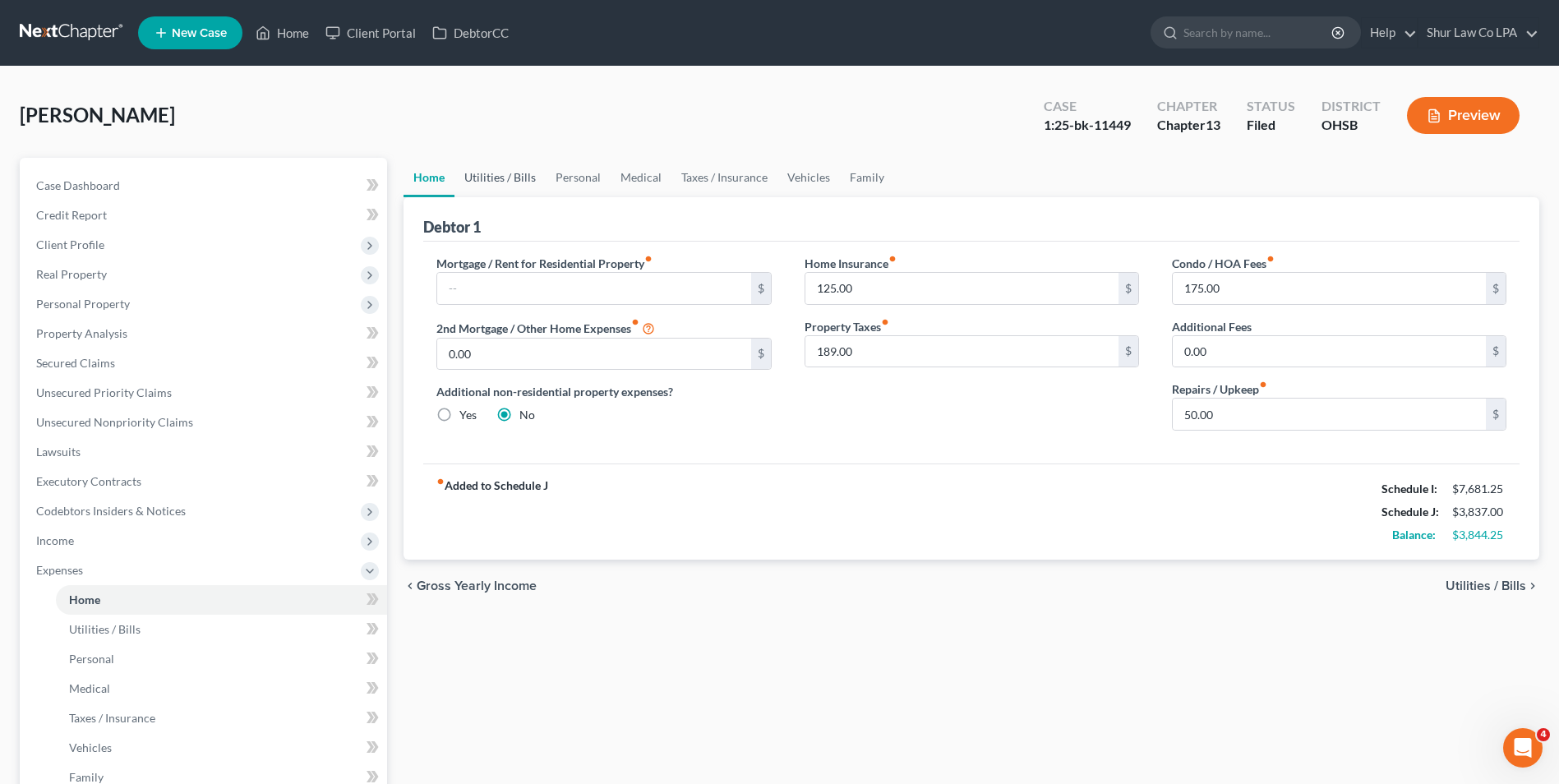
click at [484, 179] on link "Utilities / Bills" at bounding box center [499, 177] width 91 height 39
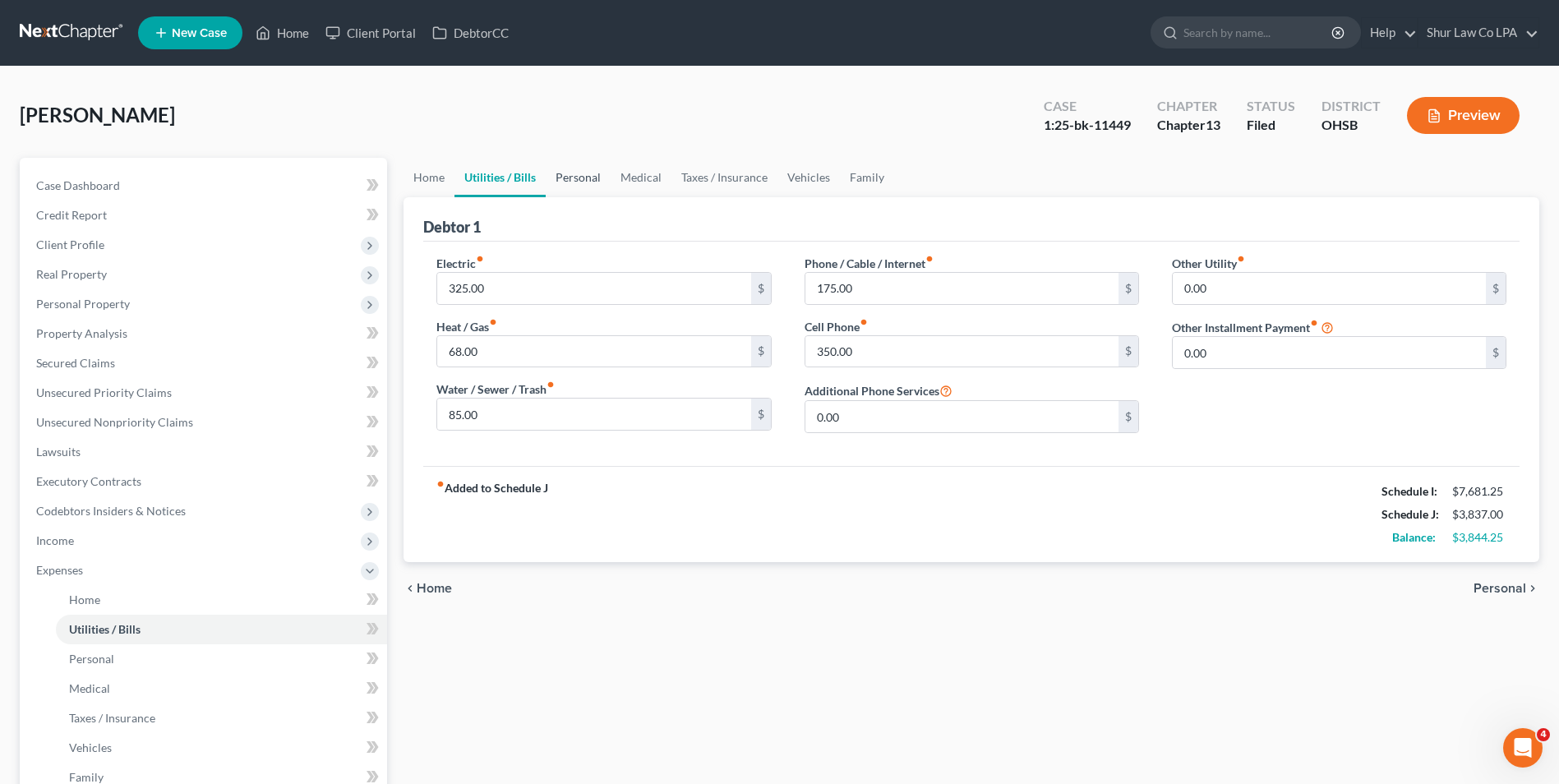
click at [571, 182] on link "Personal" at bounding box center [578, 177] width 65 height 39
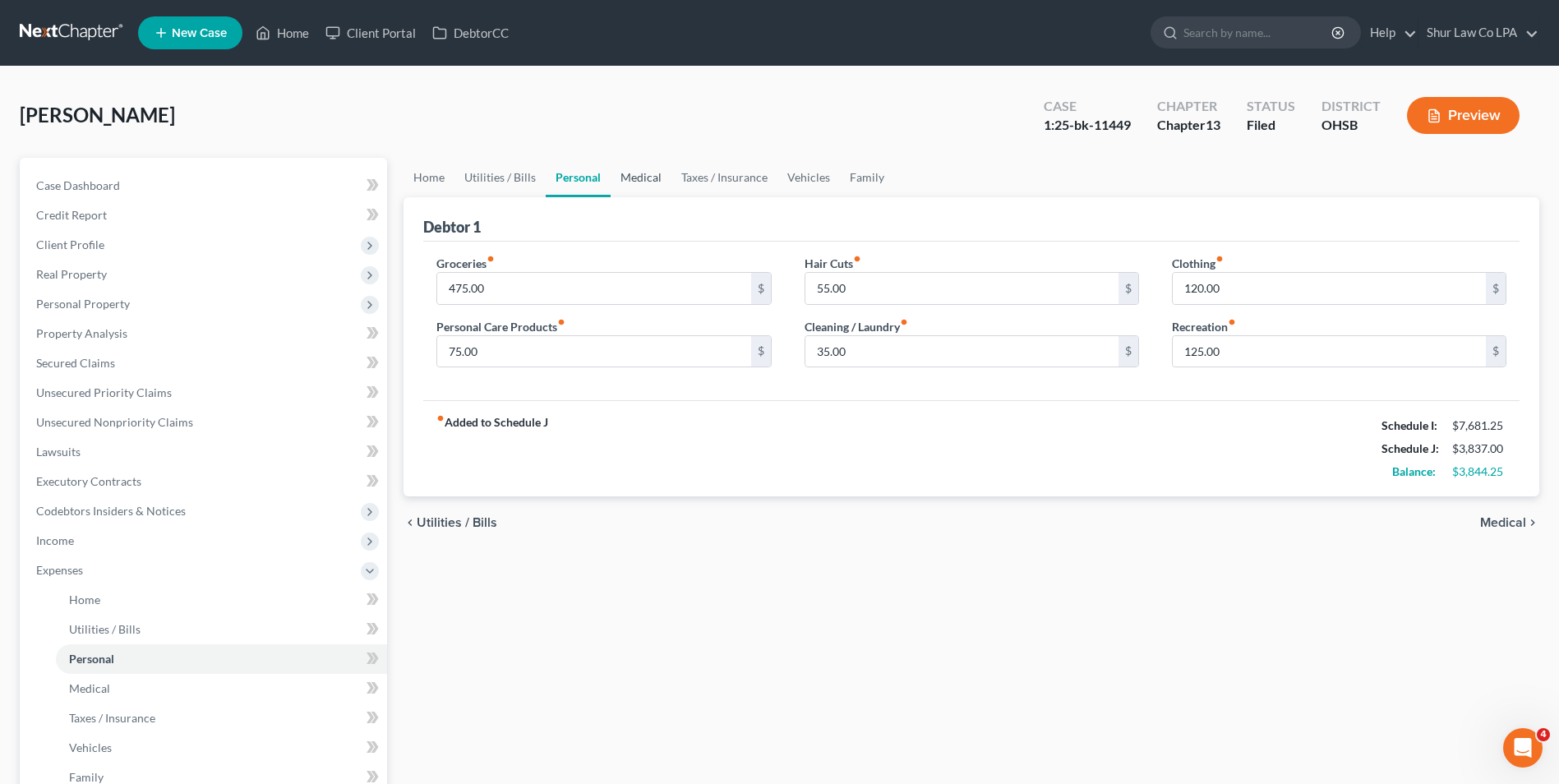
click at [627, 177] on link "Medical" at bounding box center [640, 177] width 61 height 39
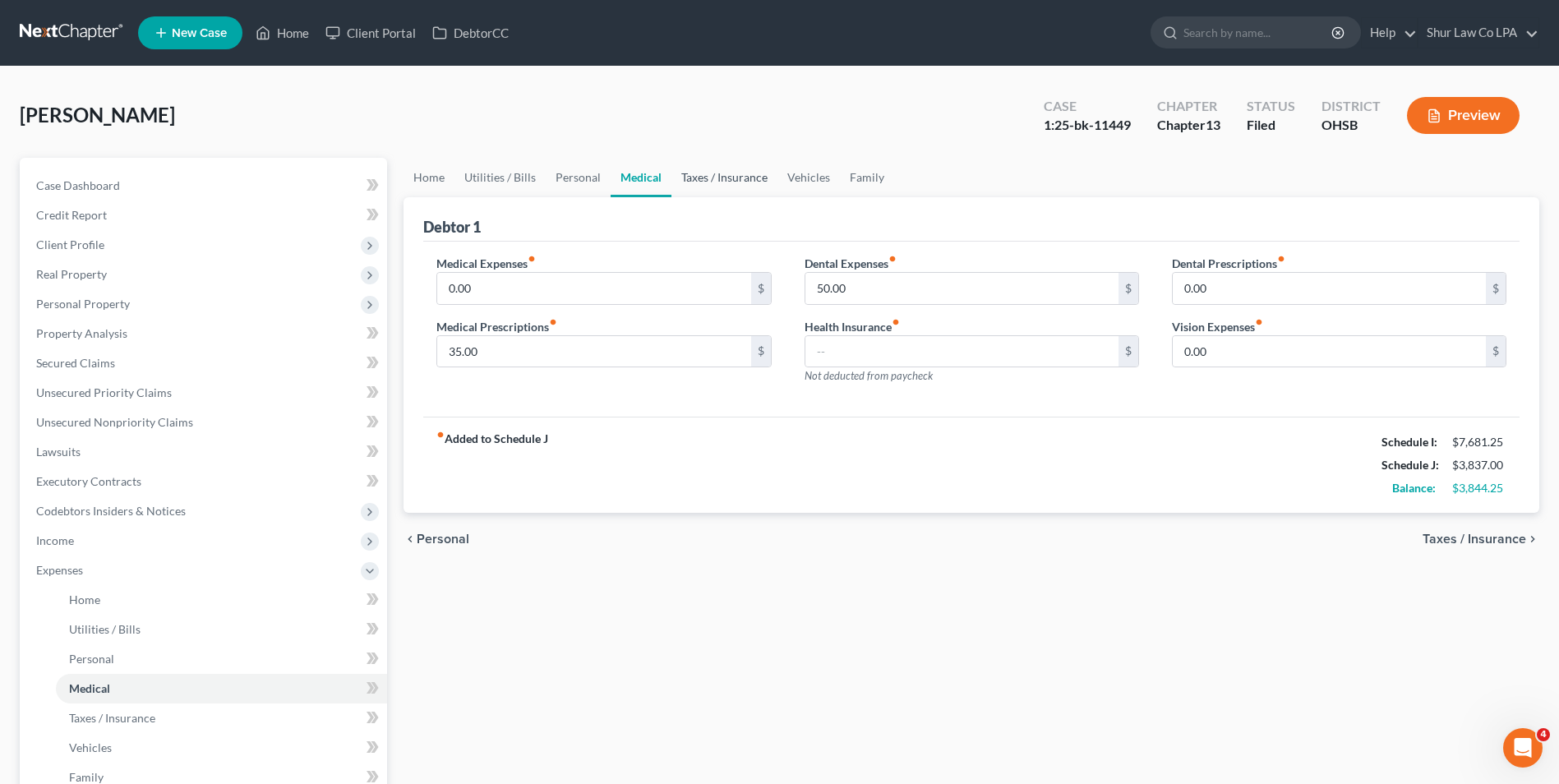
click at [699, 176] on link "Taxes / Insurance" at bounding box center [725, 177] width 106 height 39
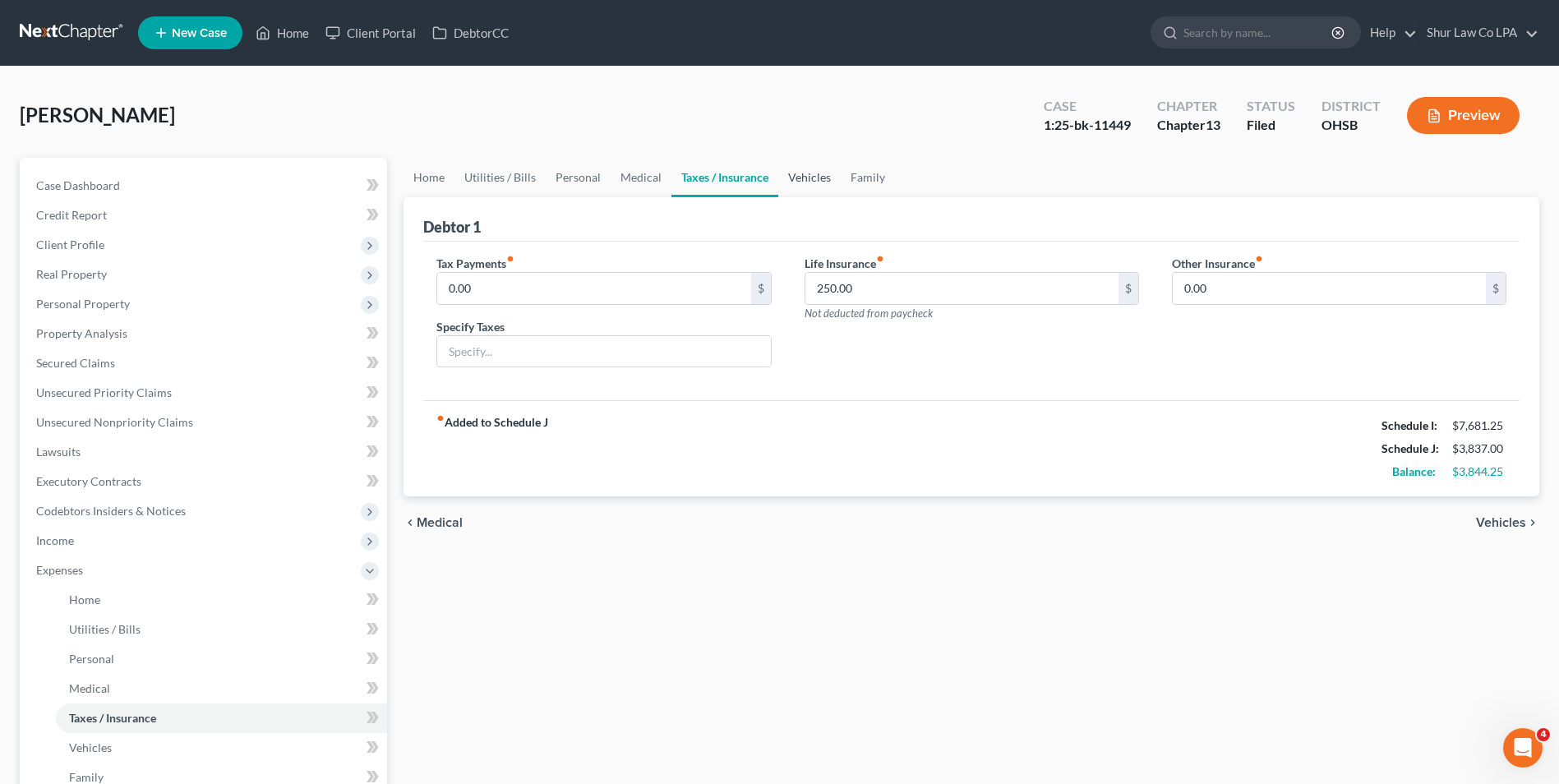
click at [795, 183] on link "Vehicles" at bounding box center [809, 177] width 62 height 39
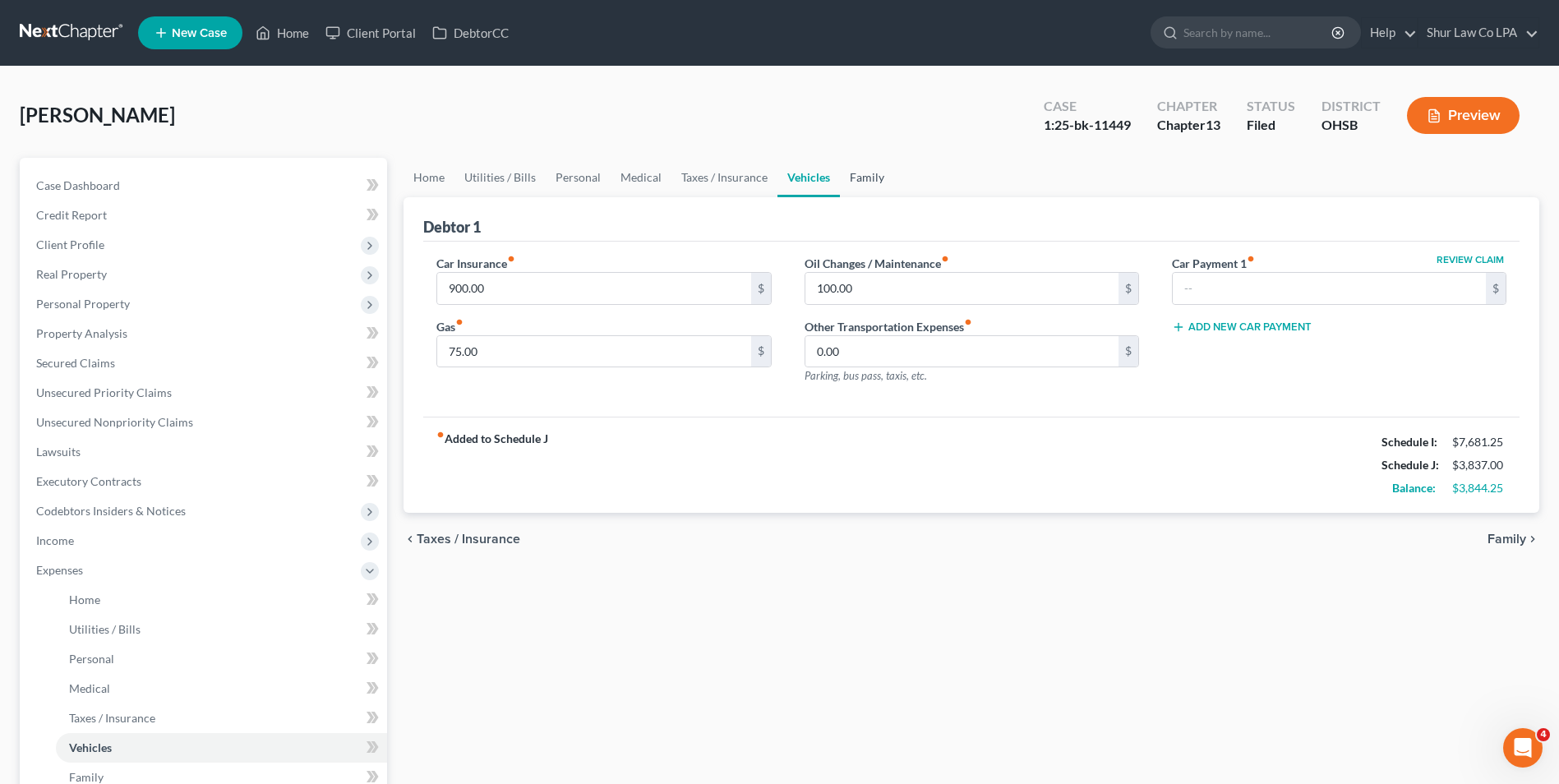
click at [883, 176] on link "Family" at bounding box center [867, 177] width 55 height 39
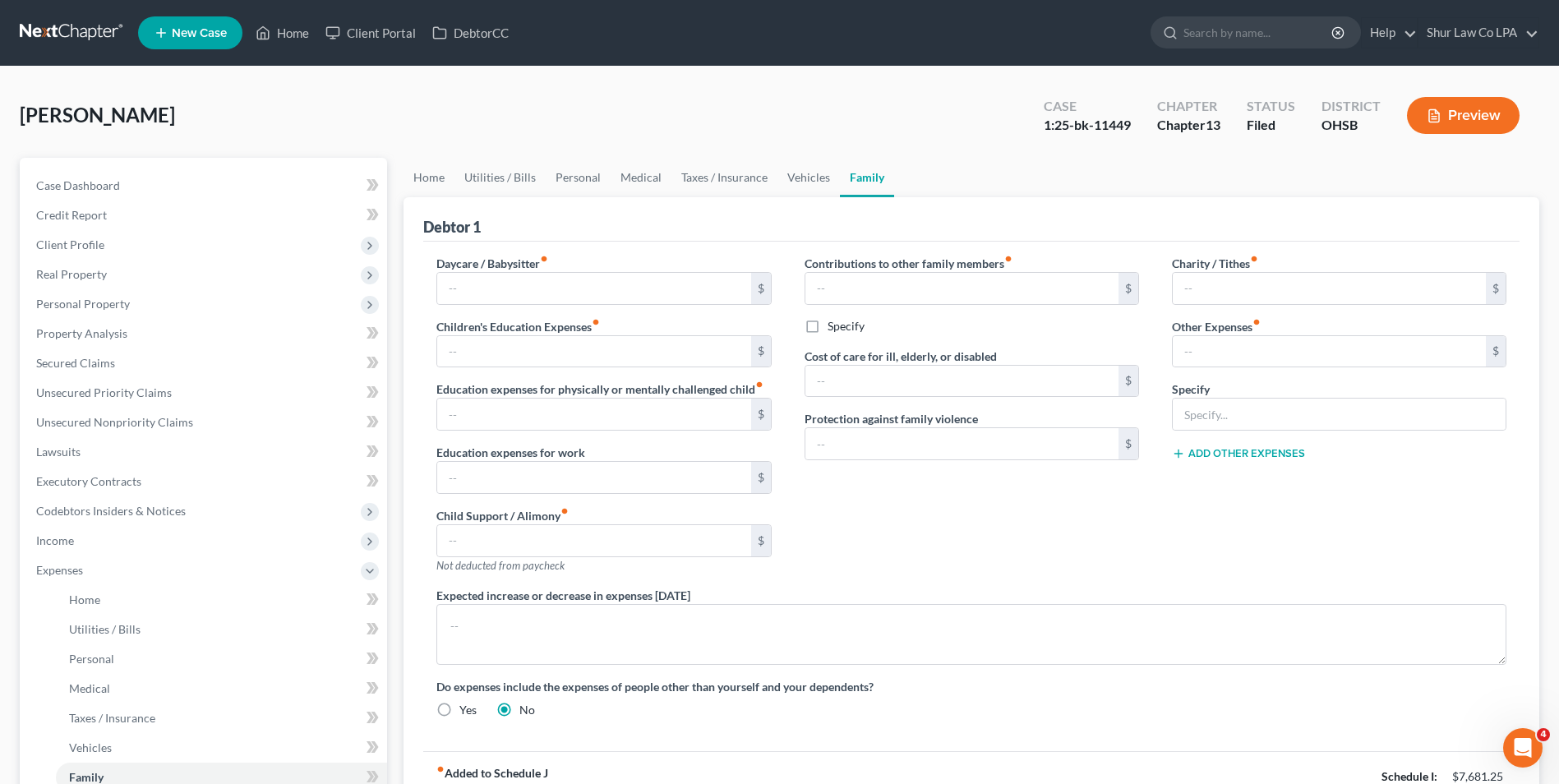
click at [1477, 118] on button "Preview" at bounding box center [1463, 115] width 113 height 37
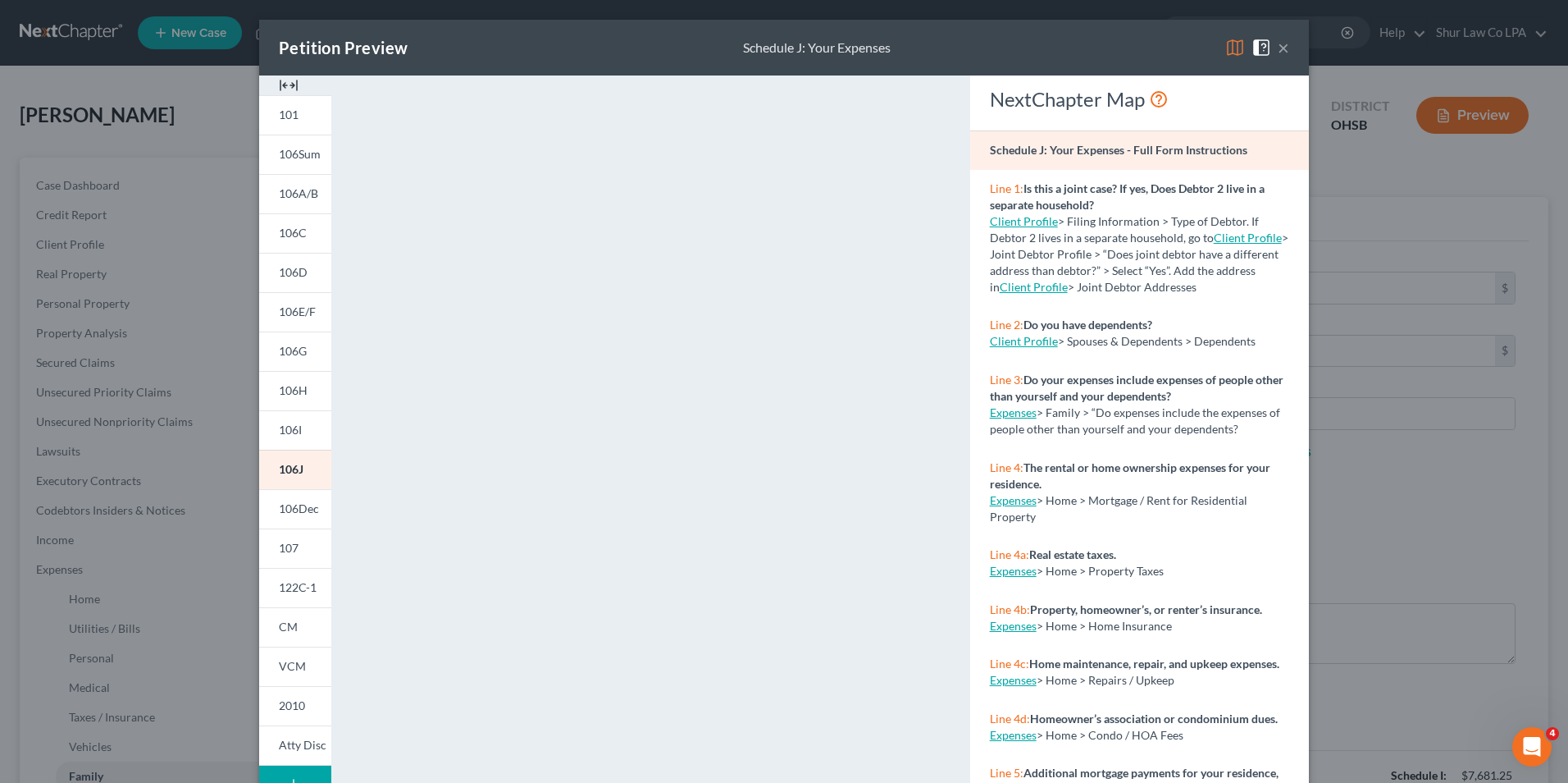
click at [1278, 52] on button "×" at bounding box center [1283, 47] width 11 height 20
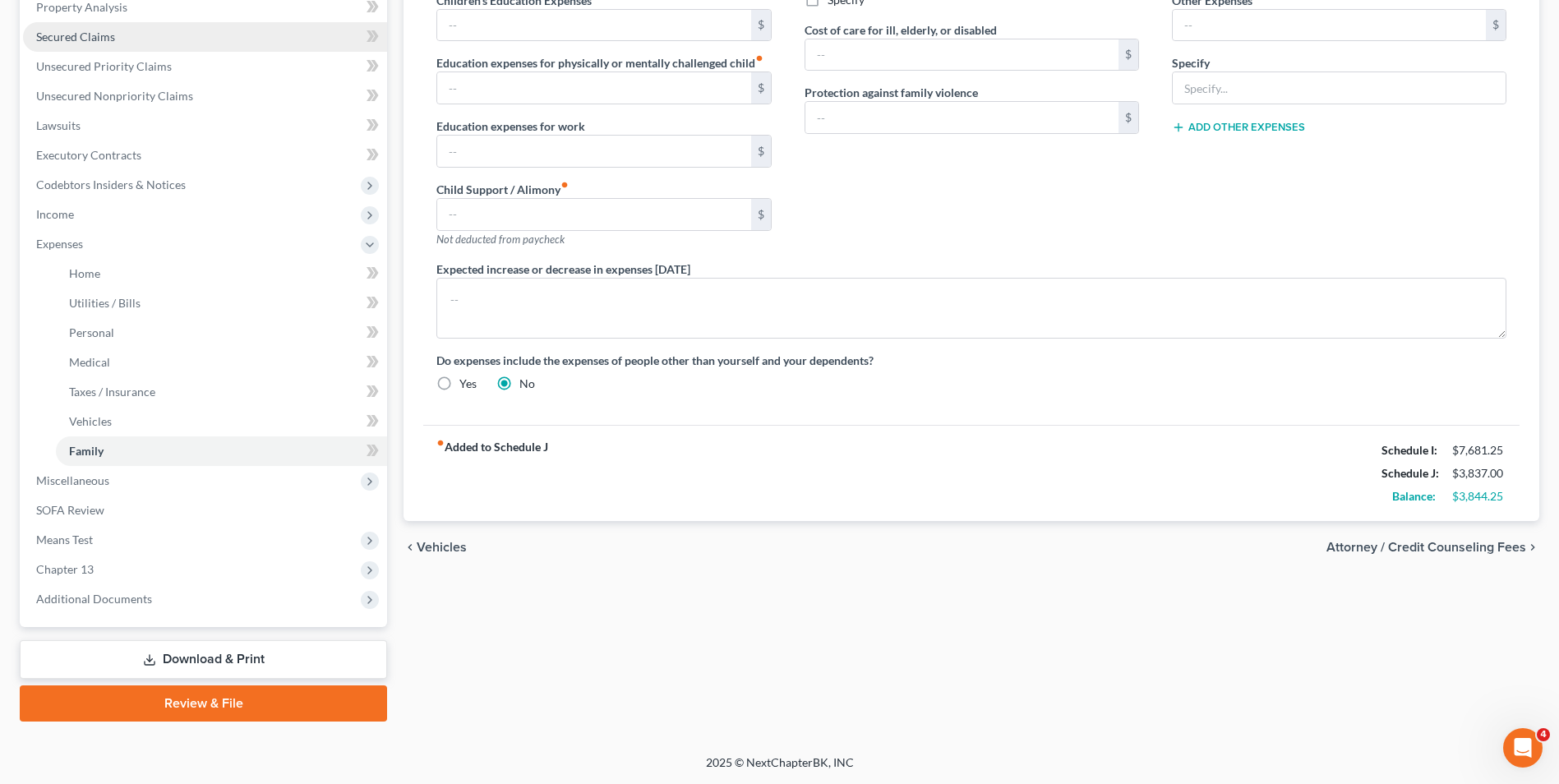
scroll to position [80, 0]
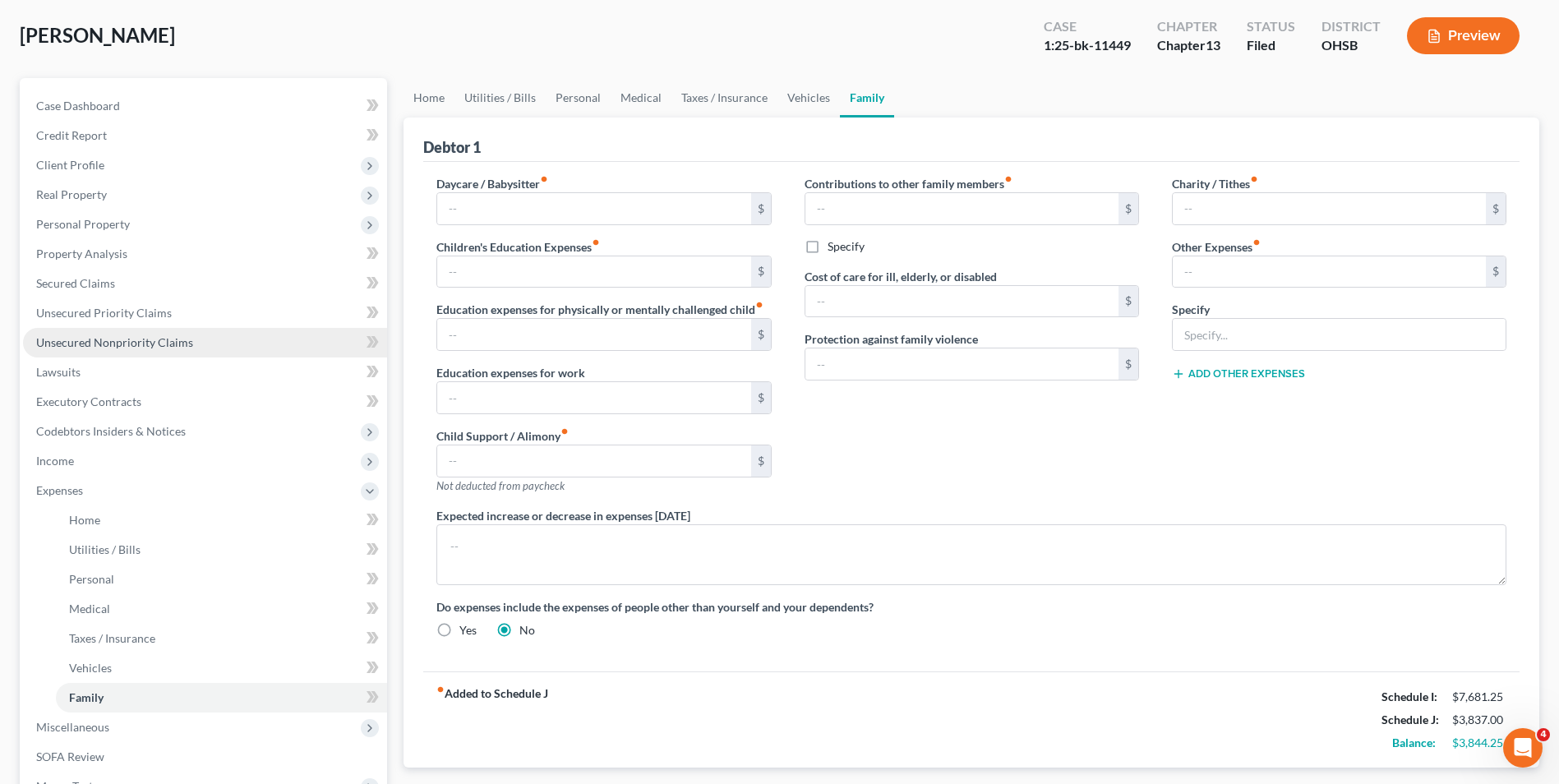
click at [146, 350] on link "Unsecured Nonpriority Claims" at bounding box center [205, 343] width 364 height 30
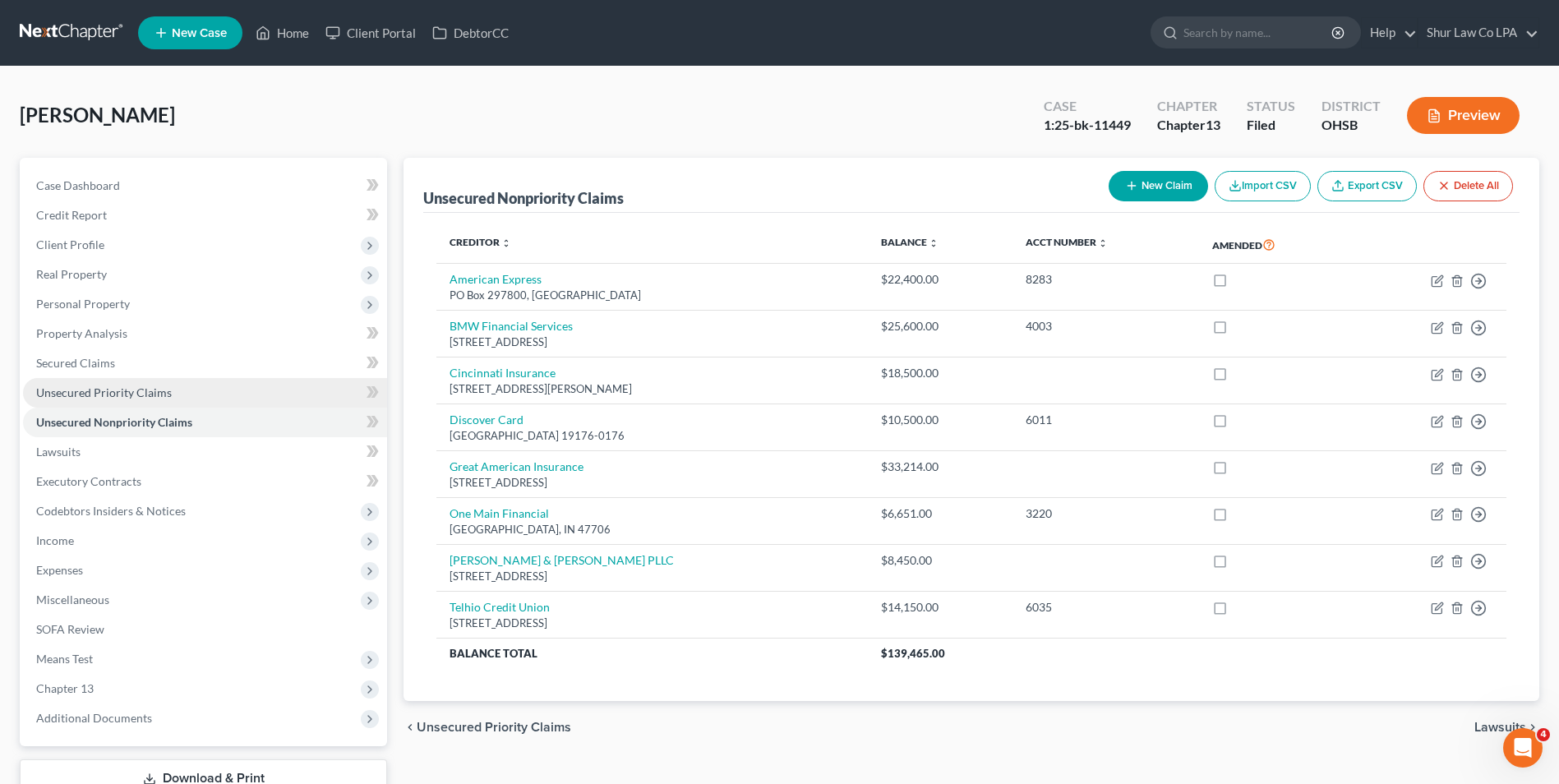
click at [120, 386] on span "Unsecured Priority Claims" at bounding box center [103, 392] width 136 height 14
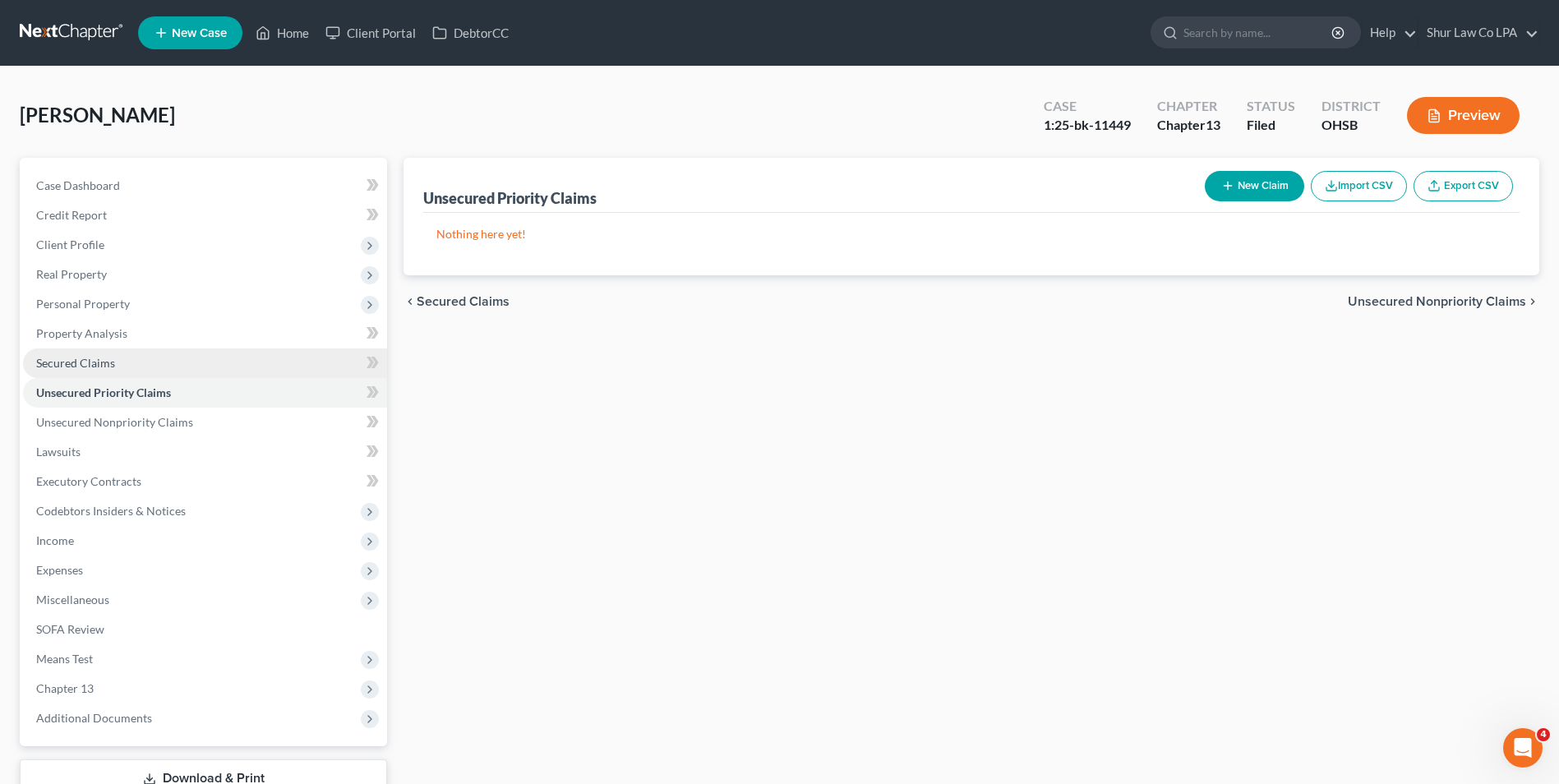
click at [100, 370] on link "Secured Claims" at bounding box center [205, 363] width 364 height 30
